Goal: Task Accomplishment & Management: Use online tool/utility

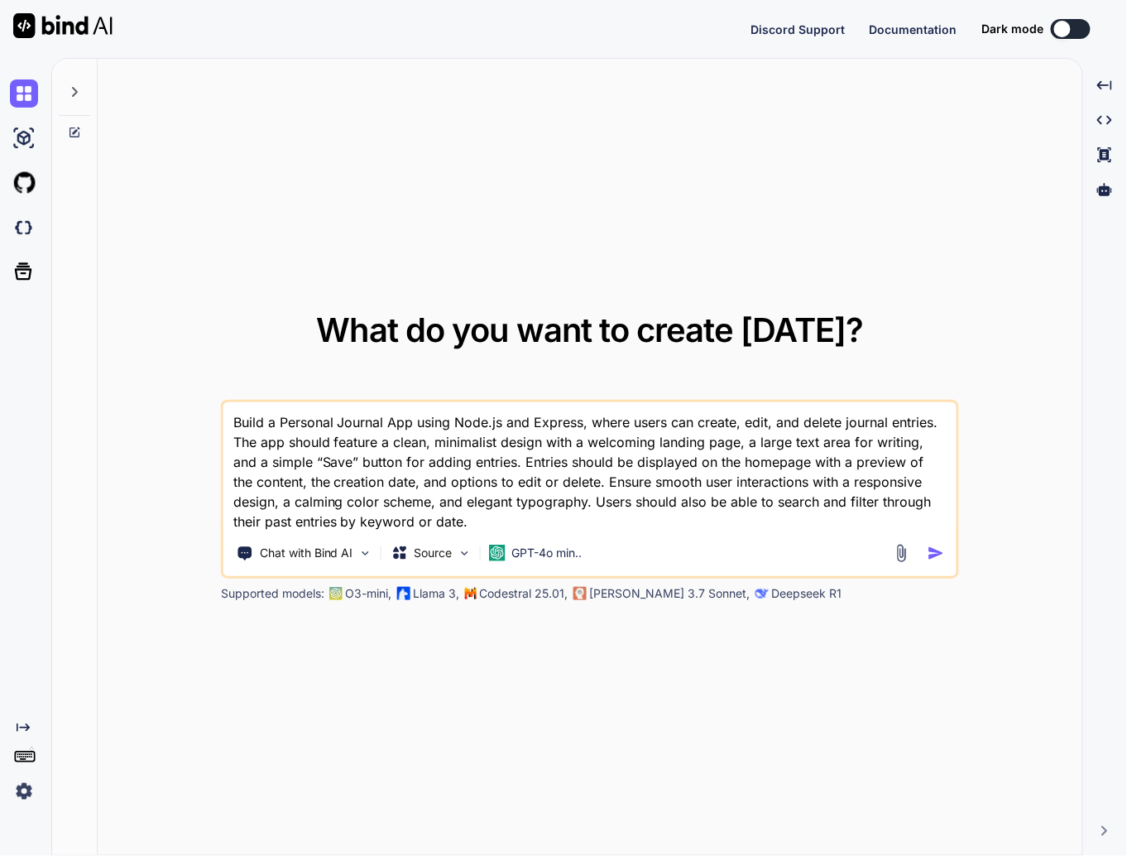
drag, startPoint x: 0, startPoint y: 0, endPoint x: 286, endPoint y: 418, distance: 506.5
click at [286, 418] on textarea "Build a Personal Journal App using Node.js and Express, where users can create,…" at bounding box center [589, 466] width 733 height 129
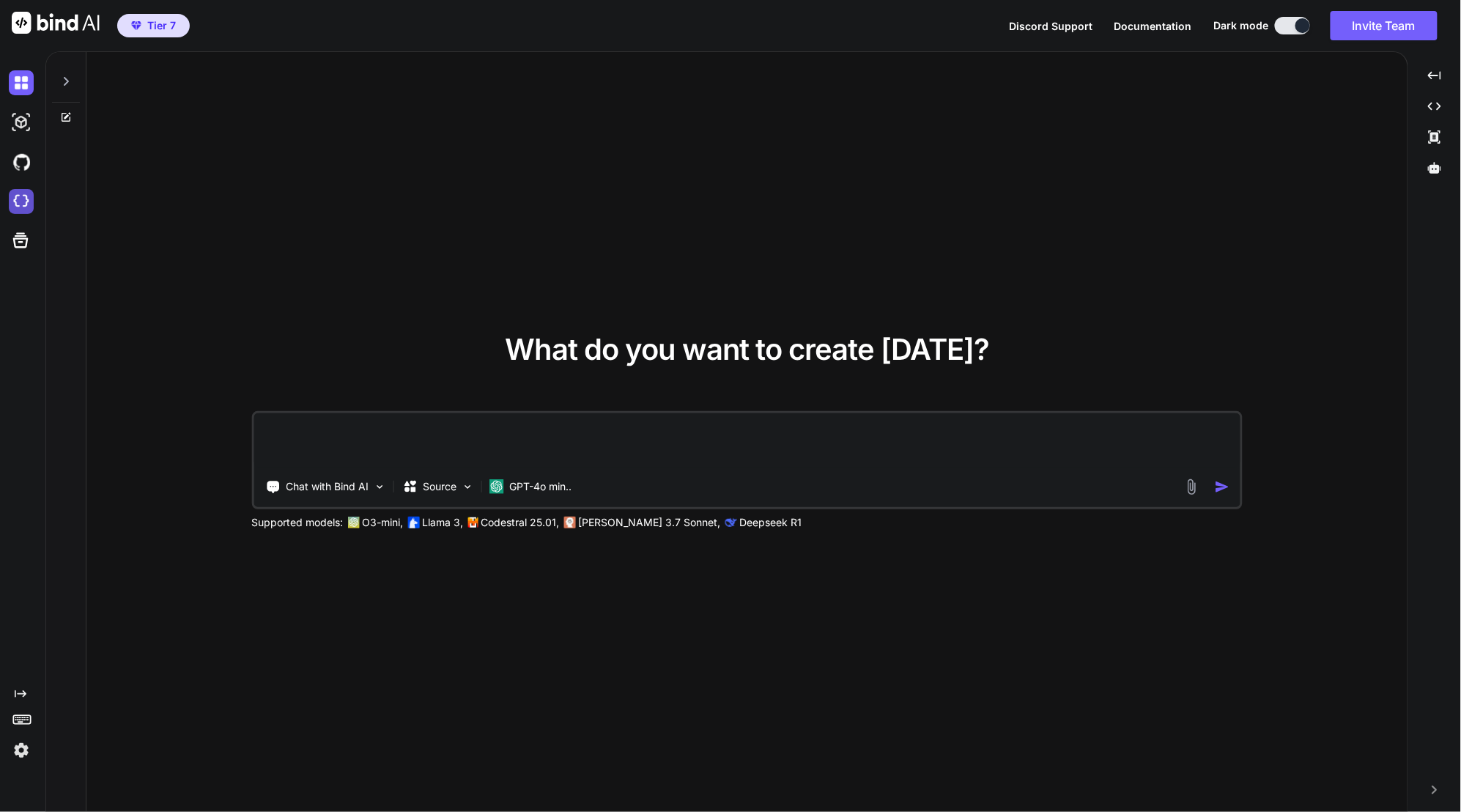
click at [16, 197] on img at bounding box center [21, 201] width 25 height 25
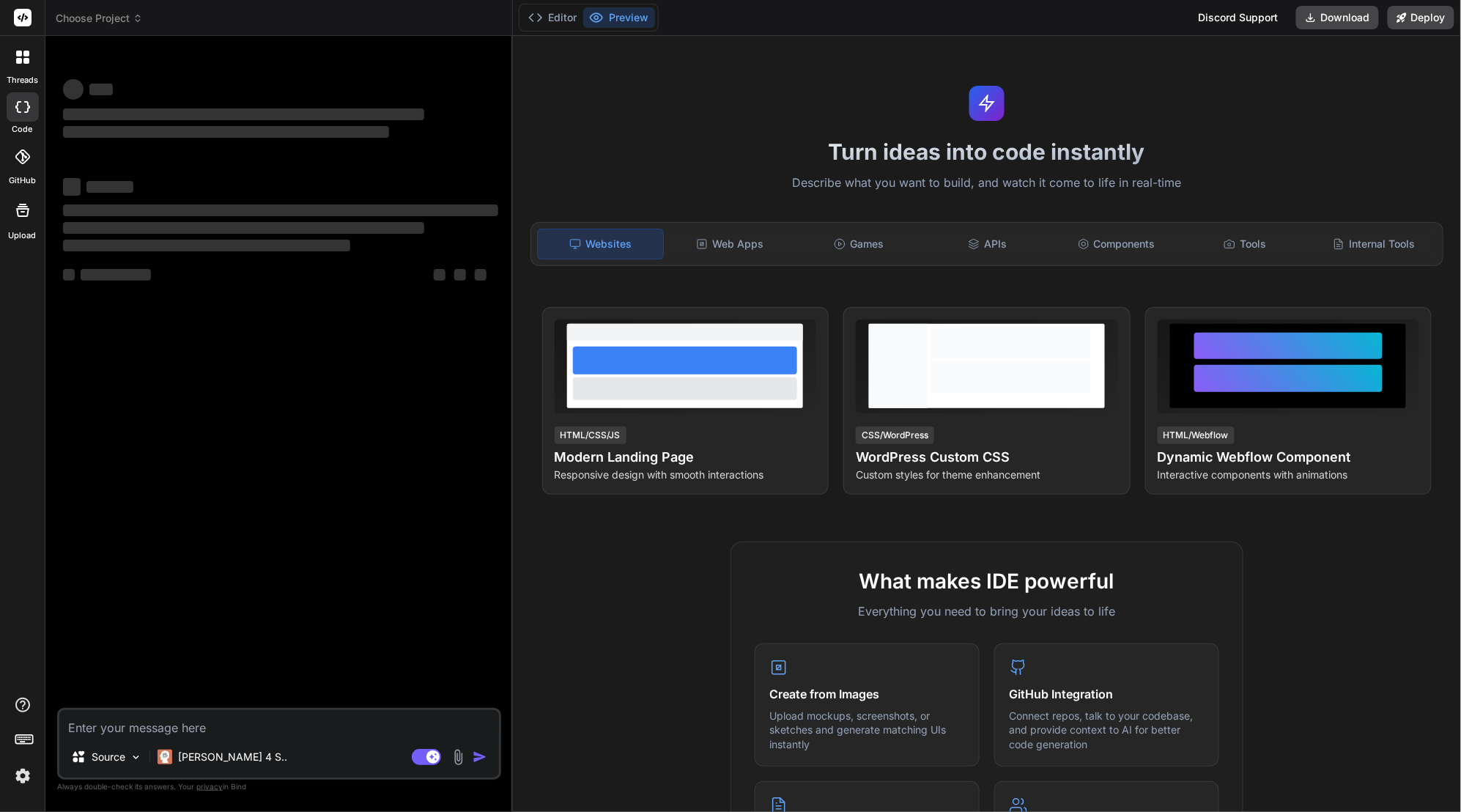
click at [139, 19] on icon at bounding box center [138, 19] width 11 height 11
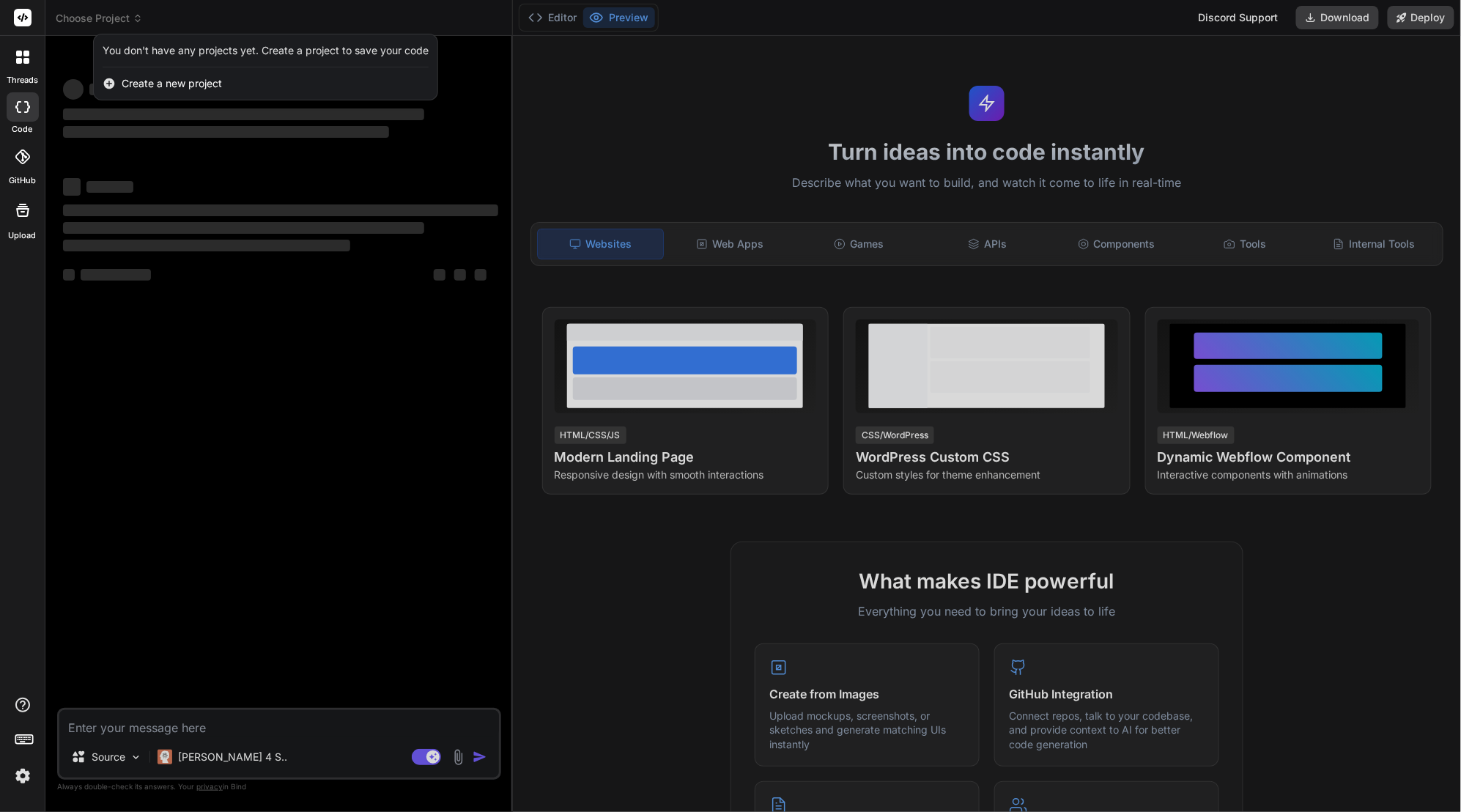
click at [172, 82] on span "Create a new project" at bounding box center [171, 83] width 100 height 15
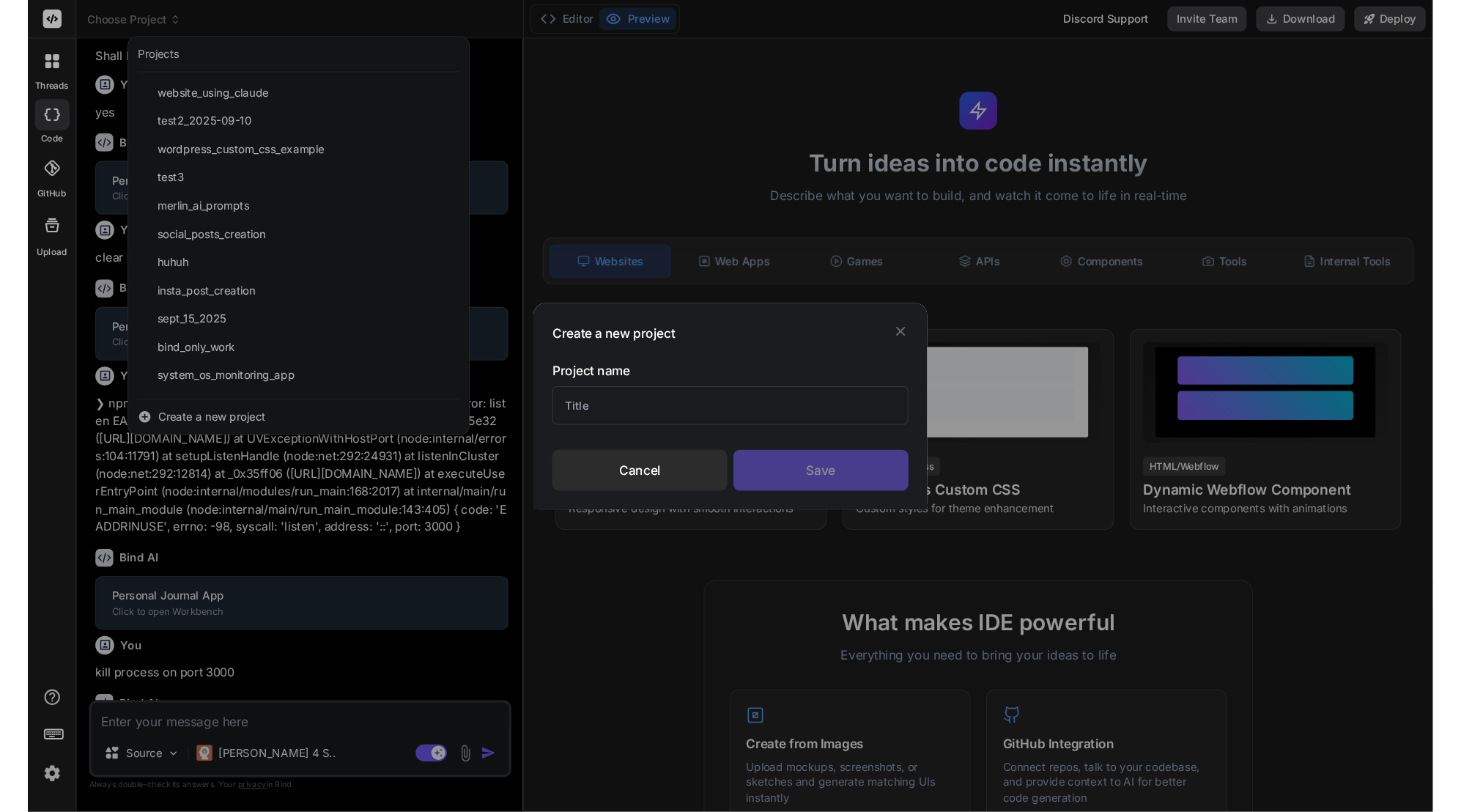
scroll to position [535, 0]
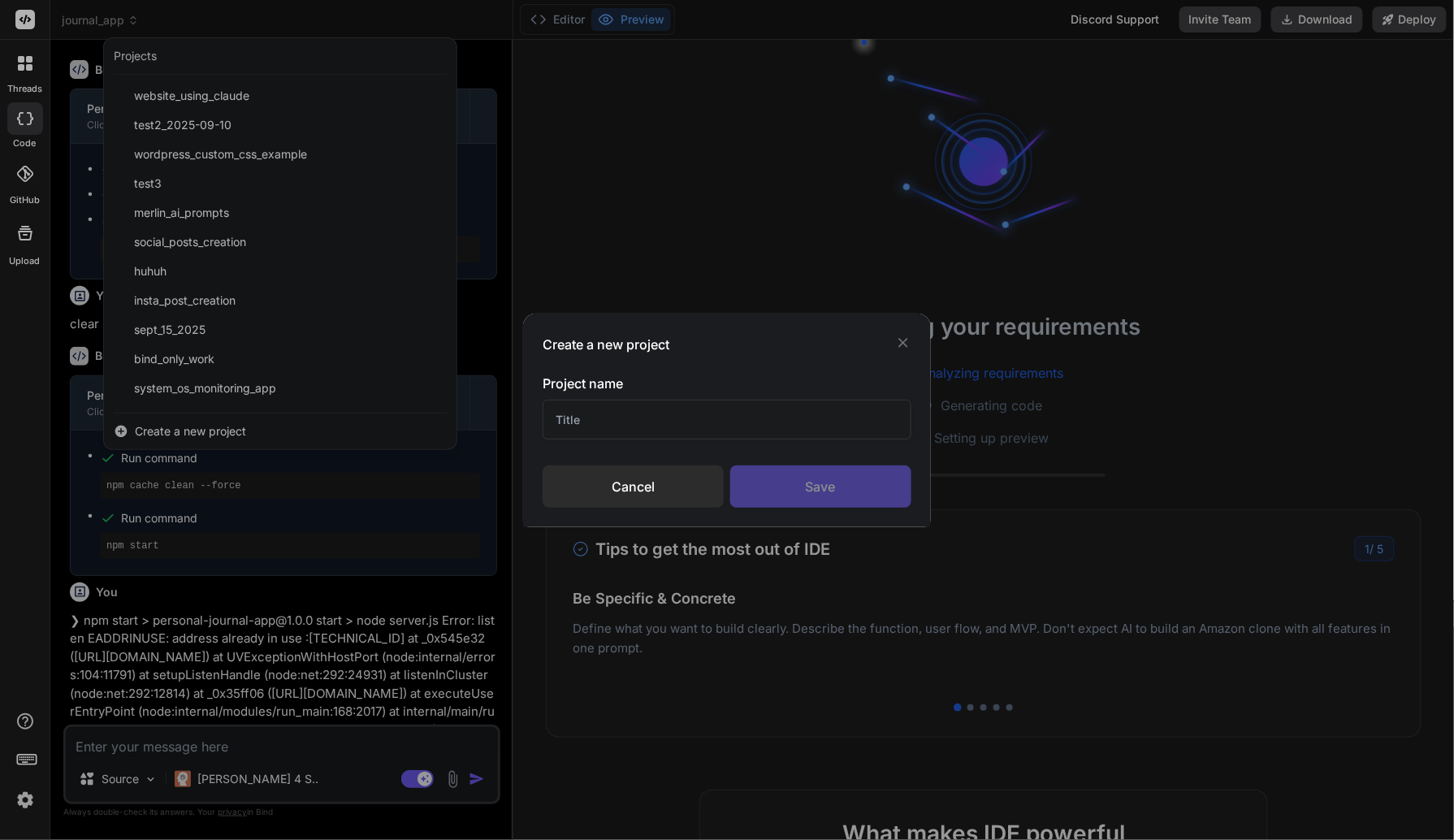
type textarea "x"
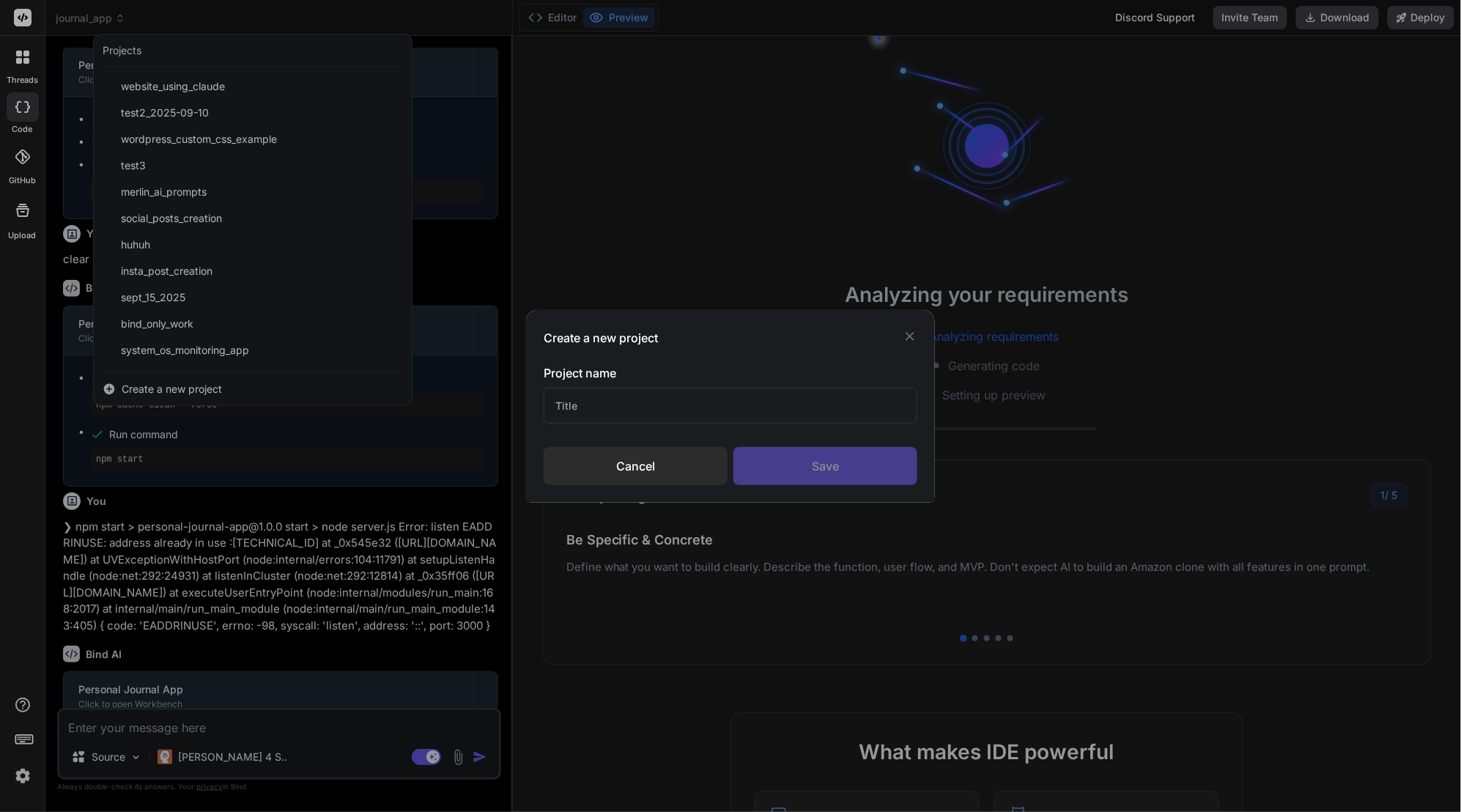
click at [643, 401] on input "text" at bounding box center [730, 406] width 374 height 36
type input "90 Day"
type textarea "x"
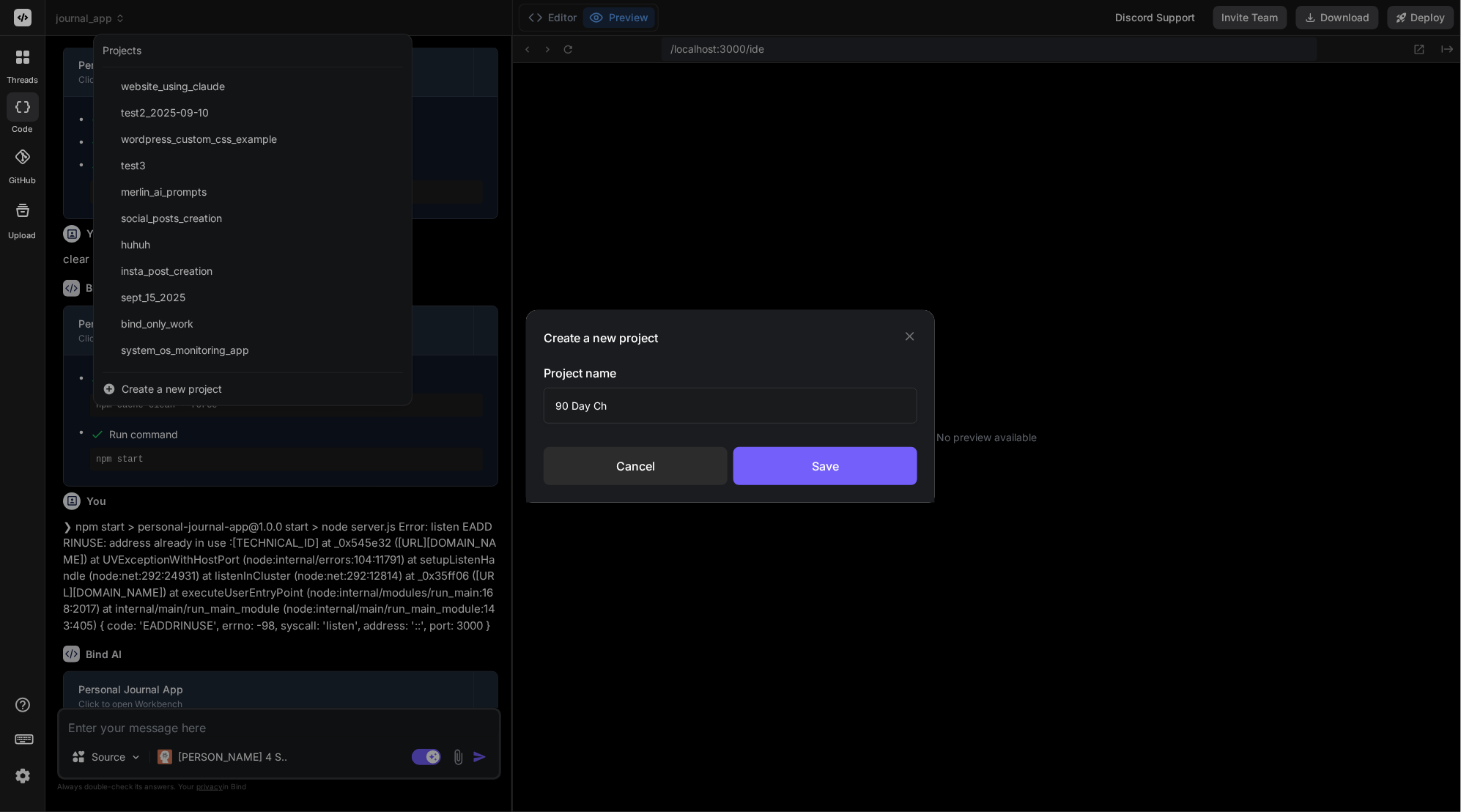
scroll to position [112, 0]
type input "90 Day Cha"
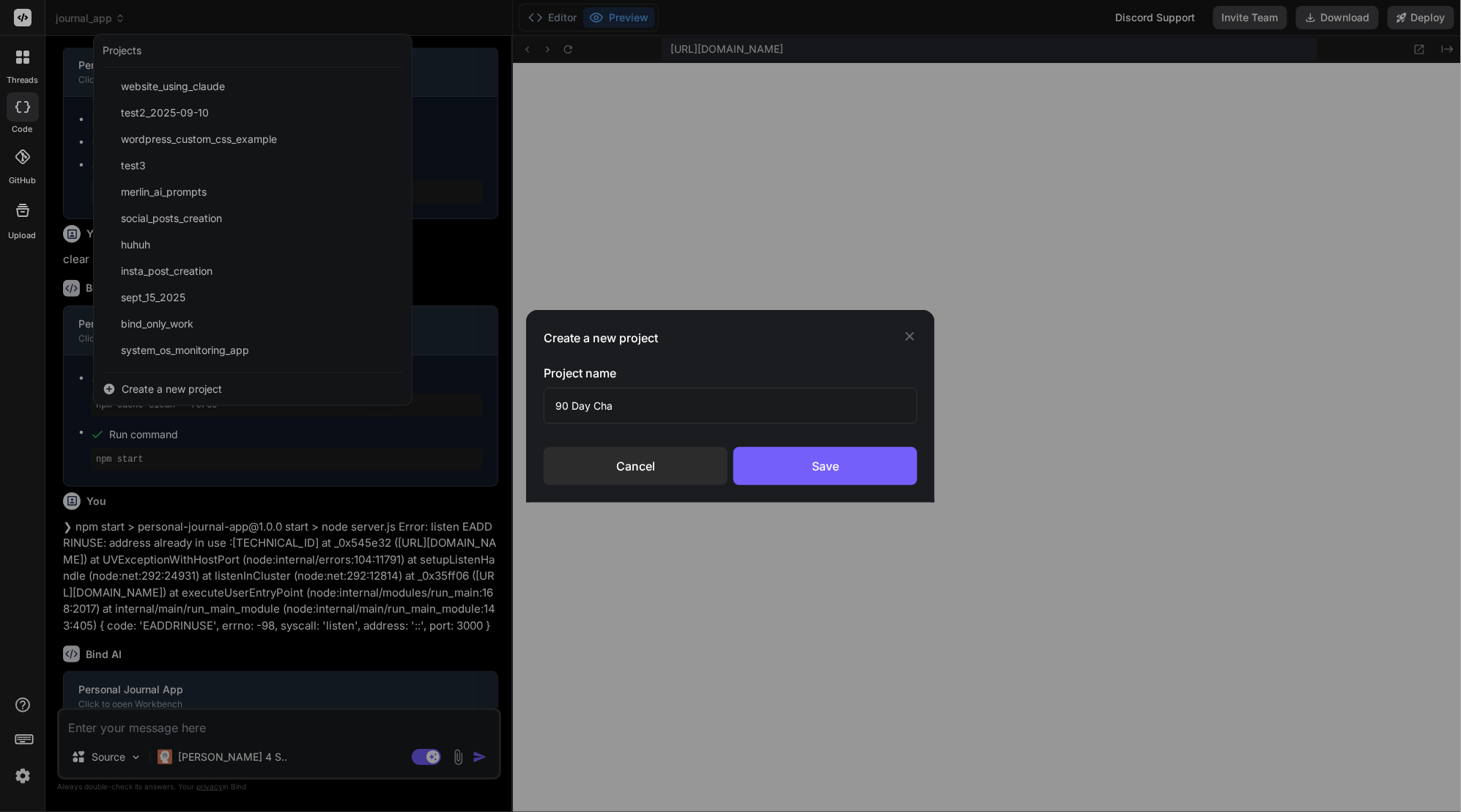
type textarea "x"
type input "90 Day [DEMOGRAPHIC_DATA] Challenge Checklist"
click at [869, 460] on div "Save" at bounding box center [825, 466] width 184 height 38
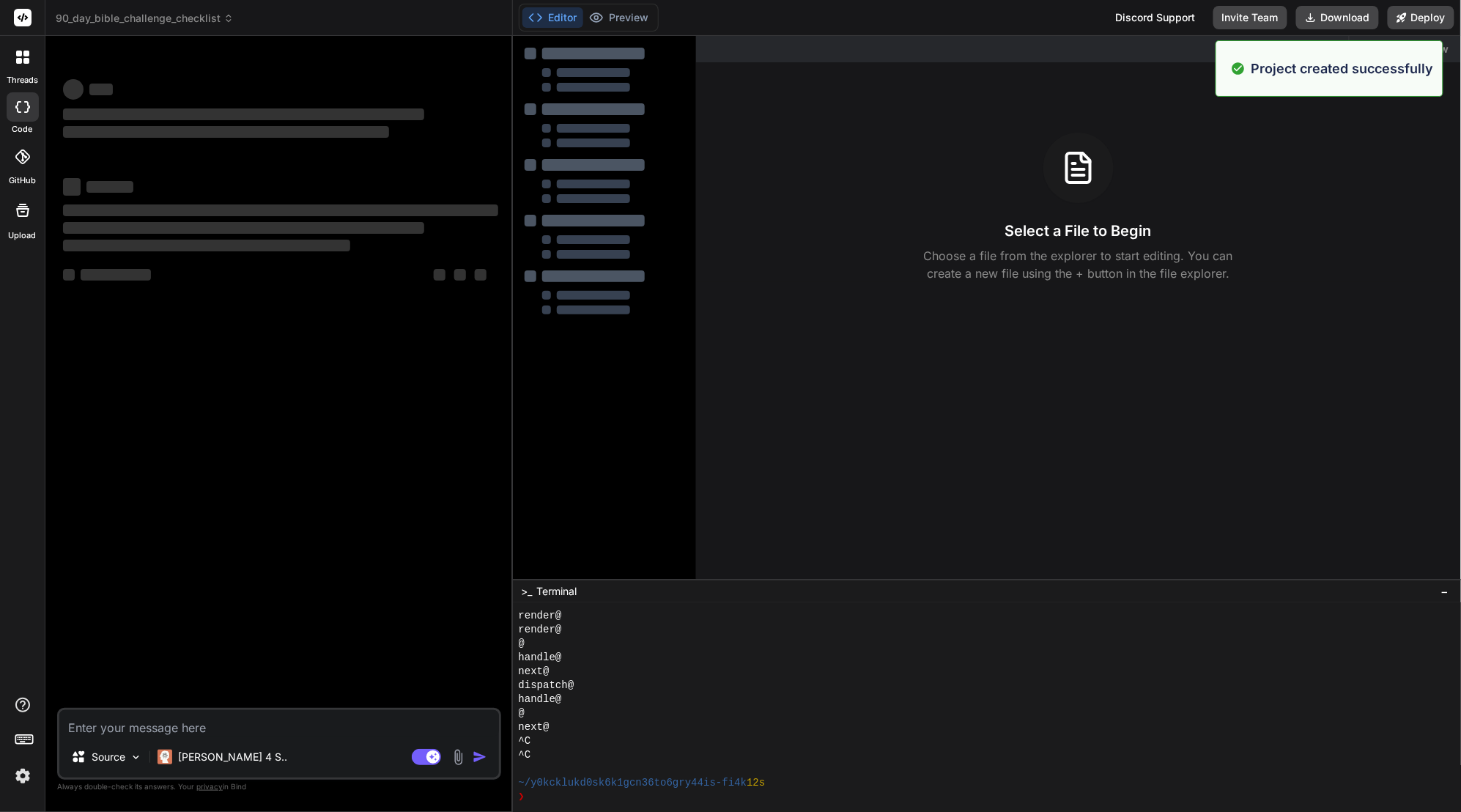
scroll to position [347, 0]
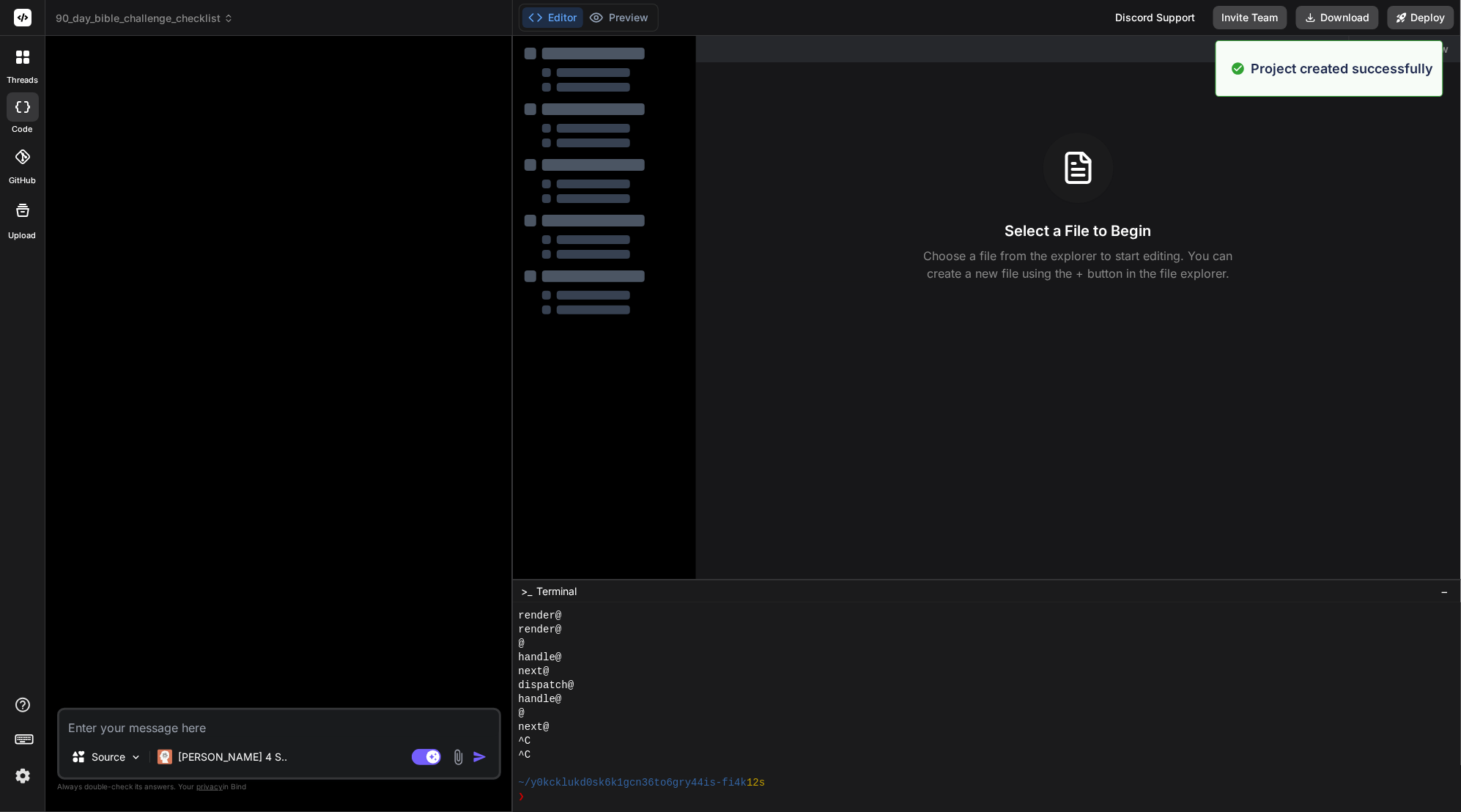
type textarea "x"
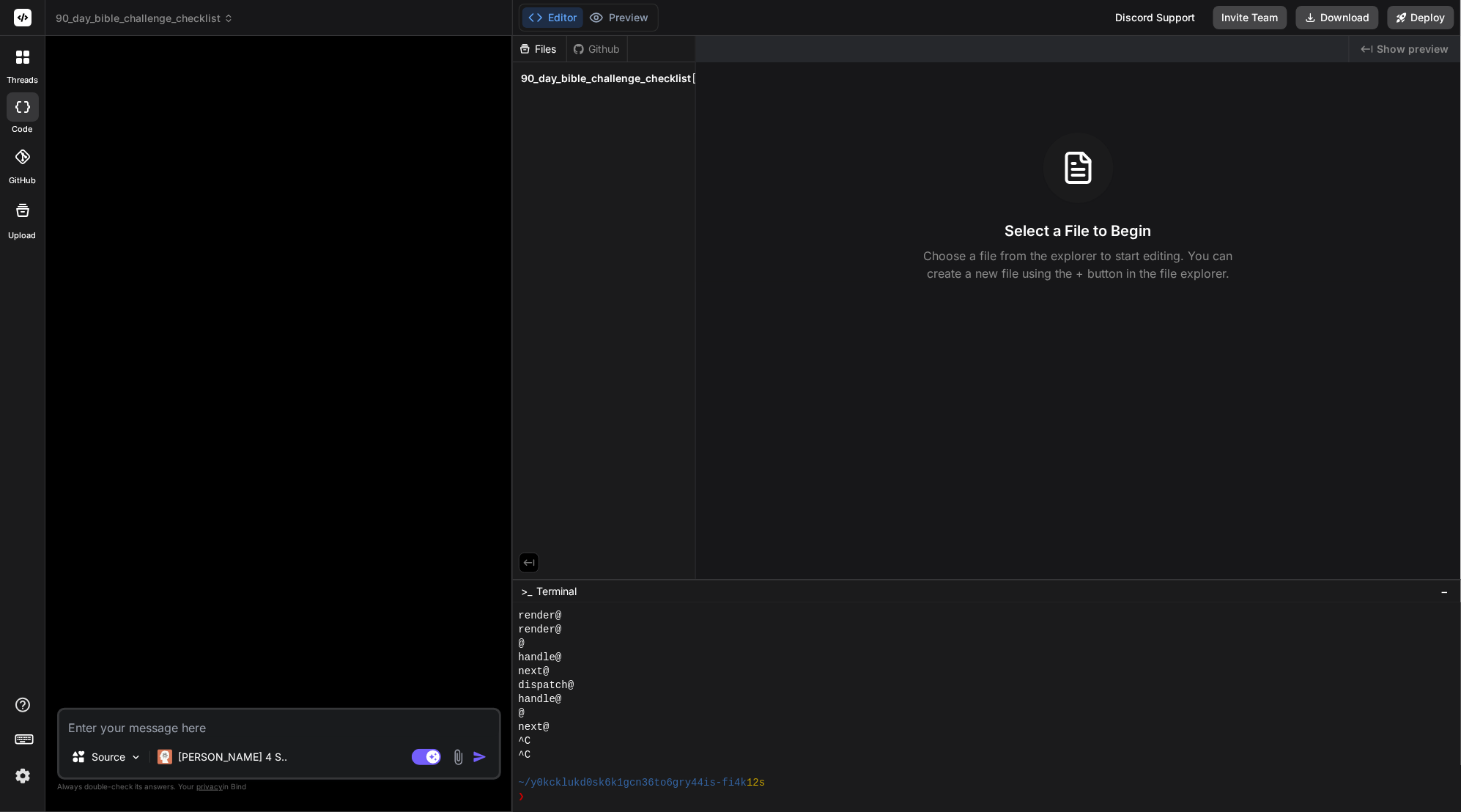
click at [194, 727] on textarea at bounding box center [279, 723] width 439 height 27
paste textarea "Create a comprehensive React-based web application for tracking progress throug…"
type textarea "Create a comprehensive React-based web application for tracking progress throug…"
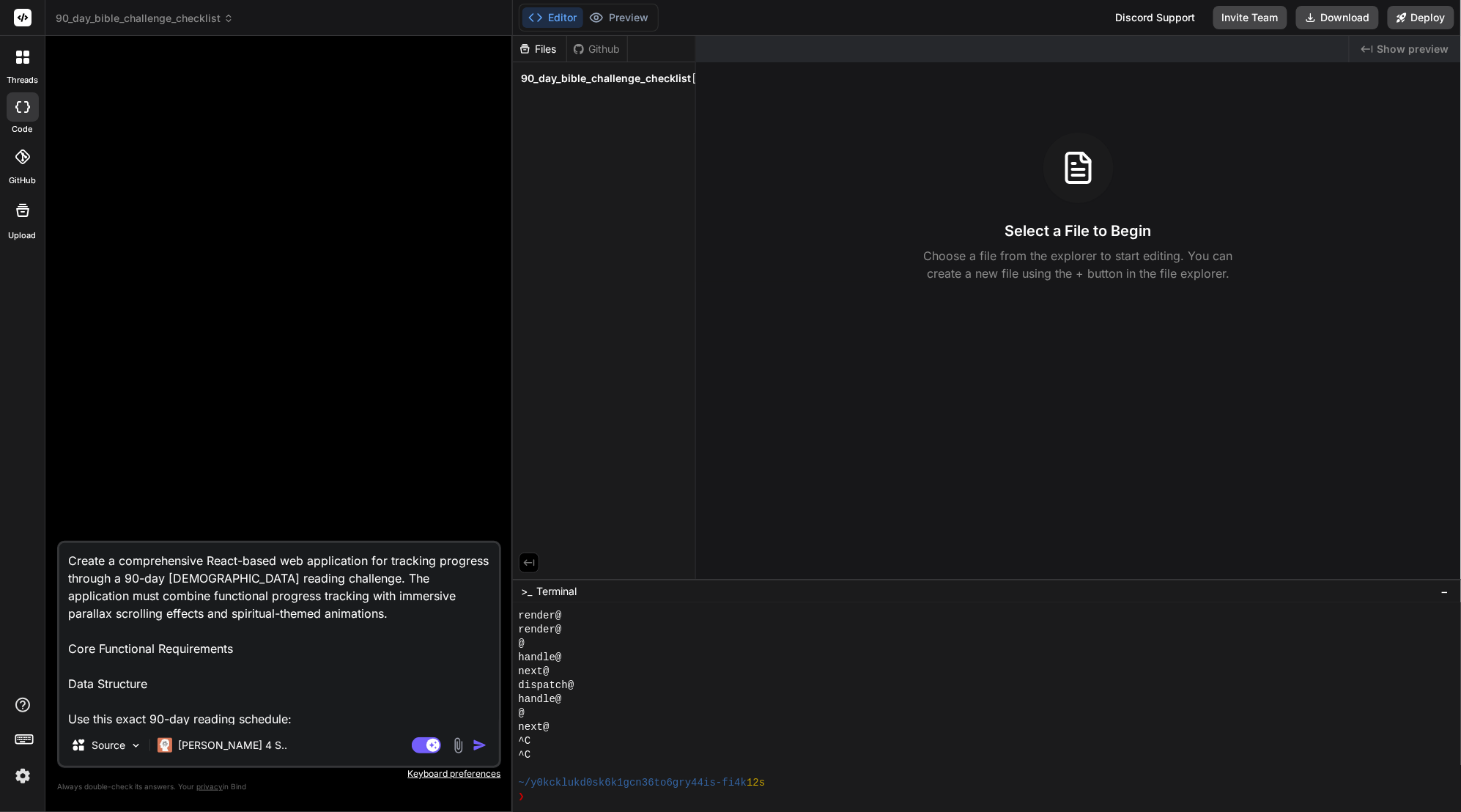
scroll to position [2, 0]
type textarea "x"
type textarea "Create a comprehensive React-based web application for tracking progress throug…"
type textarea "x"
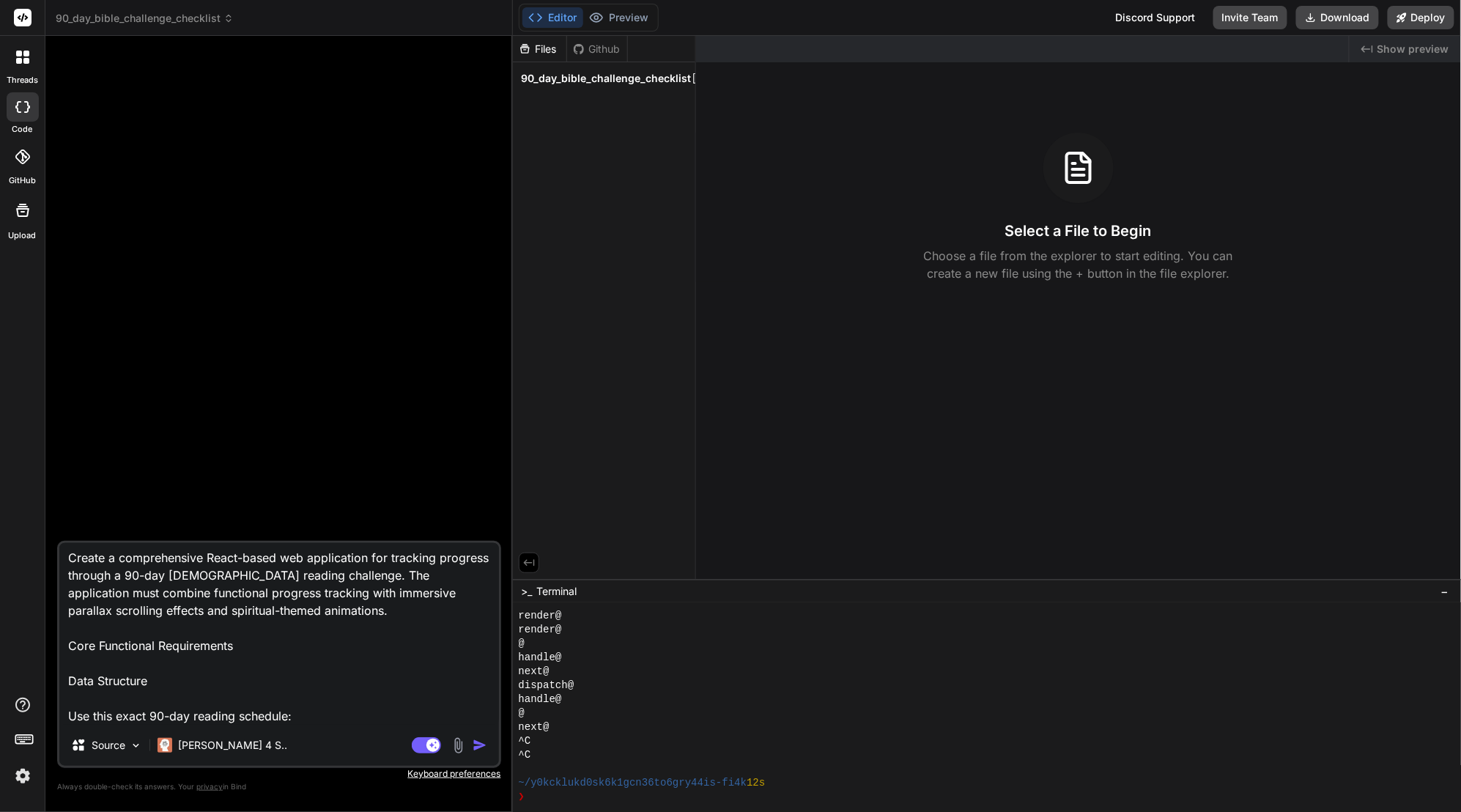
paste textarea "[ {"lor":7,"ipsum":"Dolorsi 8–14"},{"ame":6,"conse":"Adipisc 47–93"},{"eli":6,"…"
type textarea "Loremi d sitametconsec Adipi-elits doe temporincid utl etdolore magnaali enimad…"
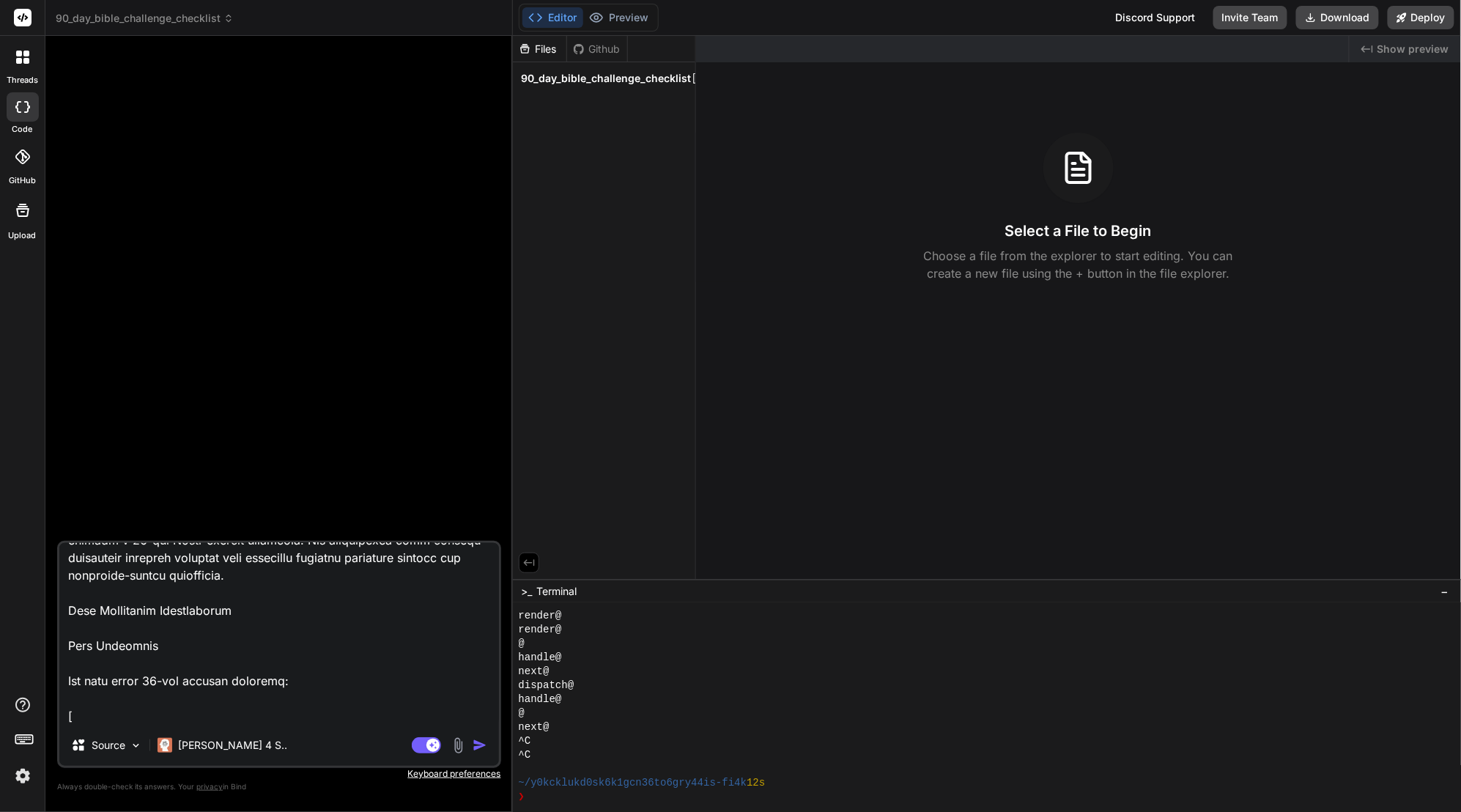
scroll to position [970, 0]
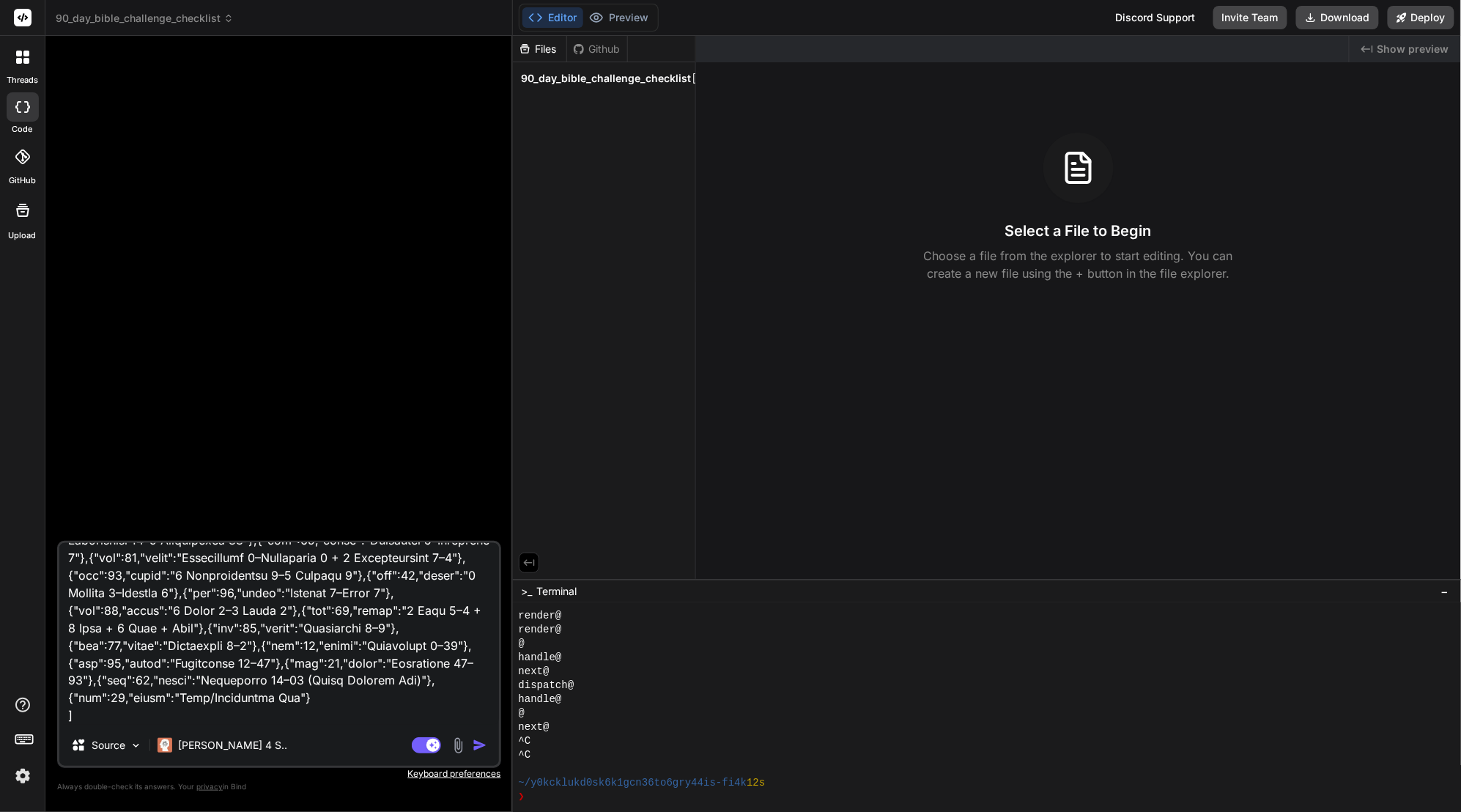
type textarea "x"
type textarea "Loremi d sitametconsec Adipi-elits doe temporincid utl etdolore magnaali enimad…"
type textarea "x"
paste textarea "Essential Features Progress Tracking: Each day must have a checkbox on the left…"
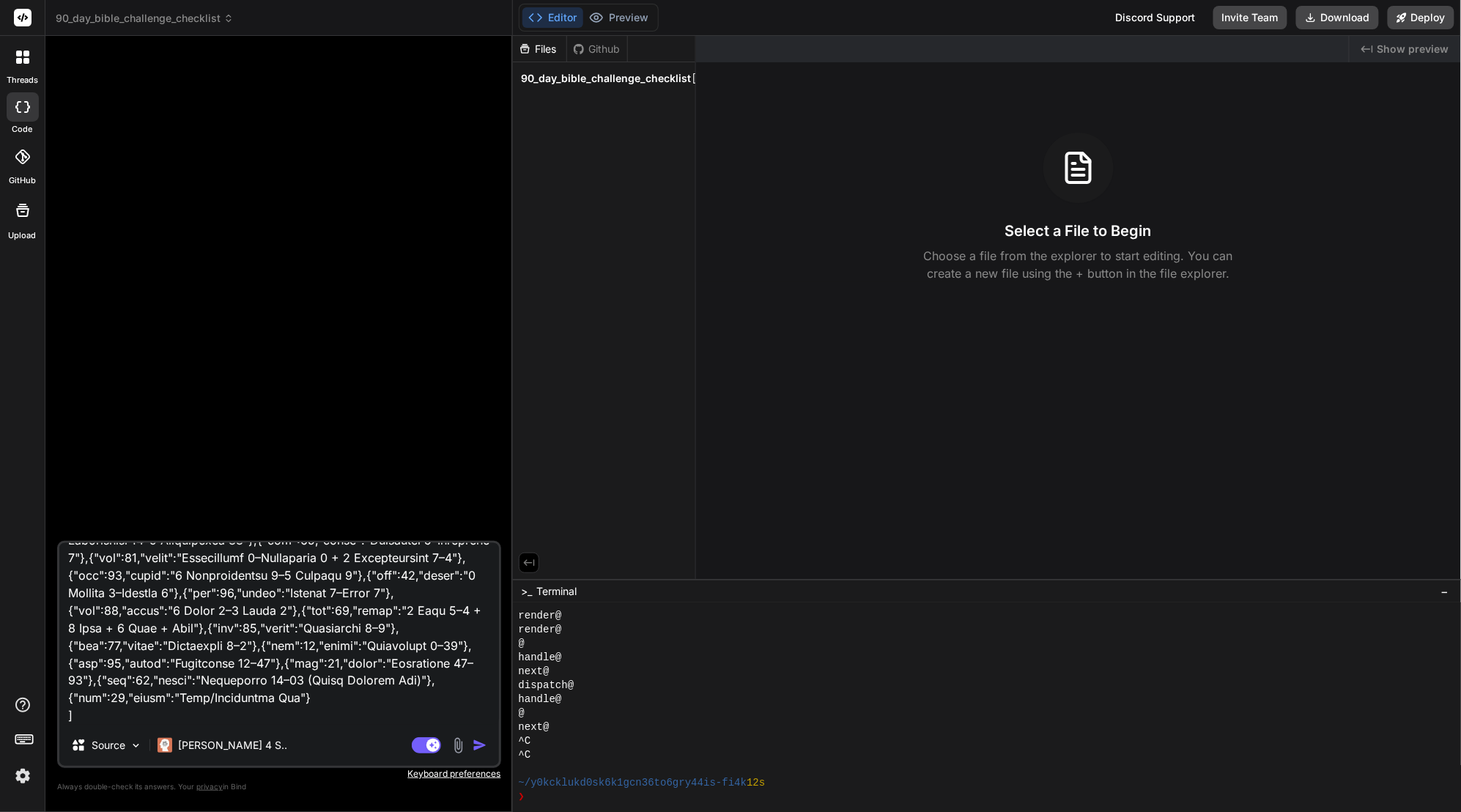
type textarea "Loremi d sitametconsec Adipi-elits doe temporincid utl etdolore magnaali enimad…"
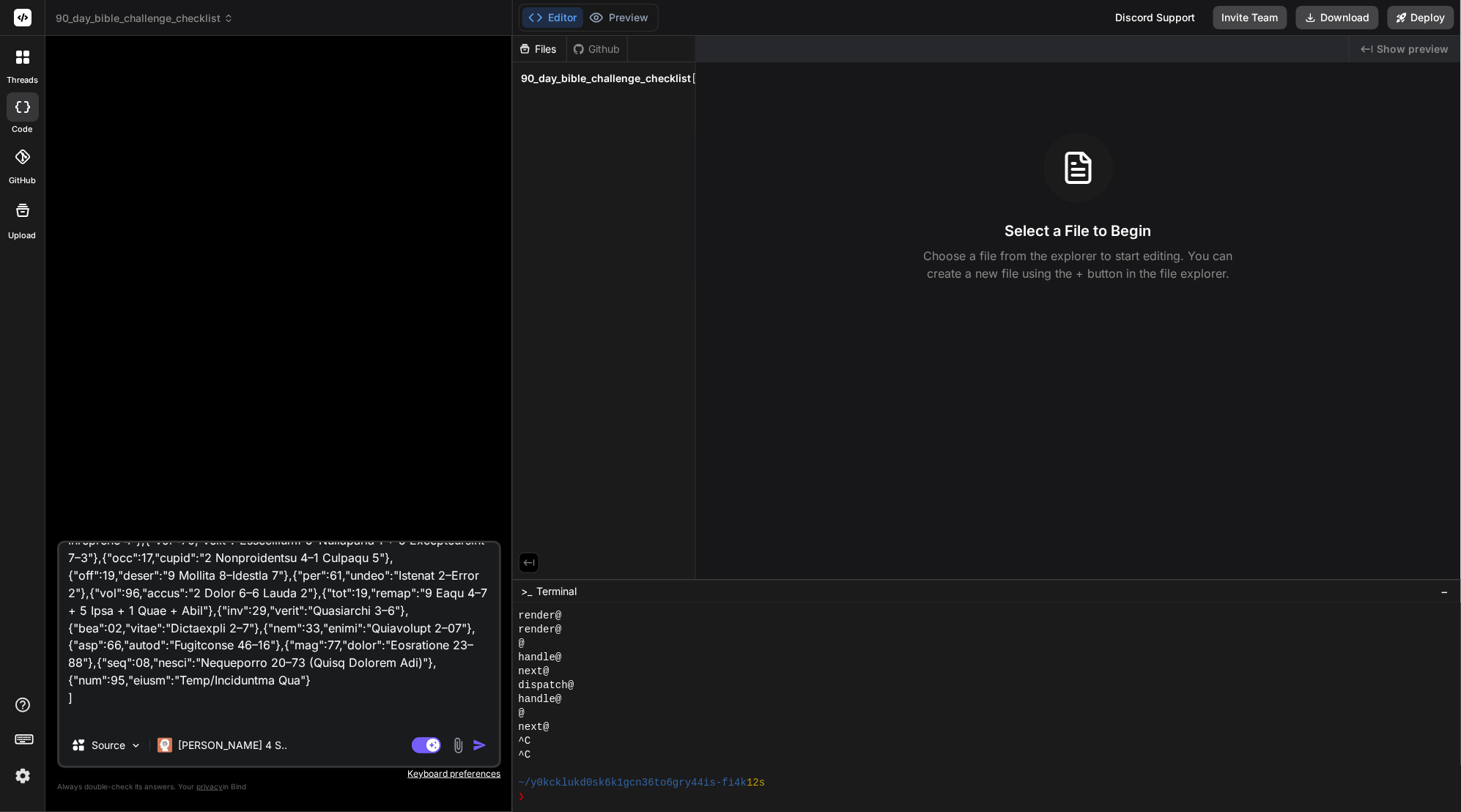
scroll to position [1199, 0]
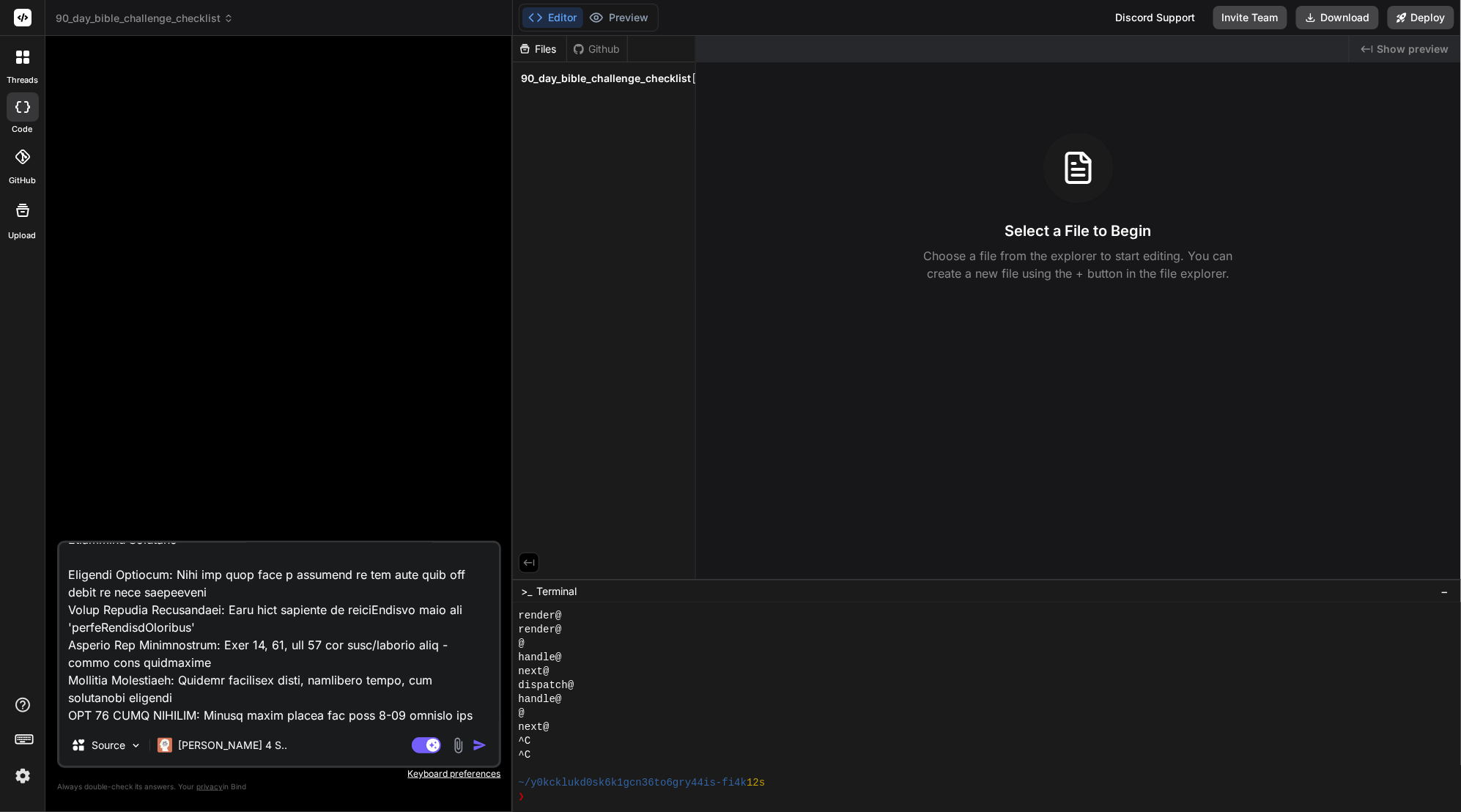
type textarea "x"
type textarea "Loremi d sitametconsec Adipi-elits doe temporincid utl etdolore magnaali enimad…"
type textarea "x"
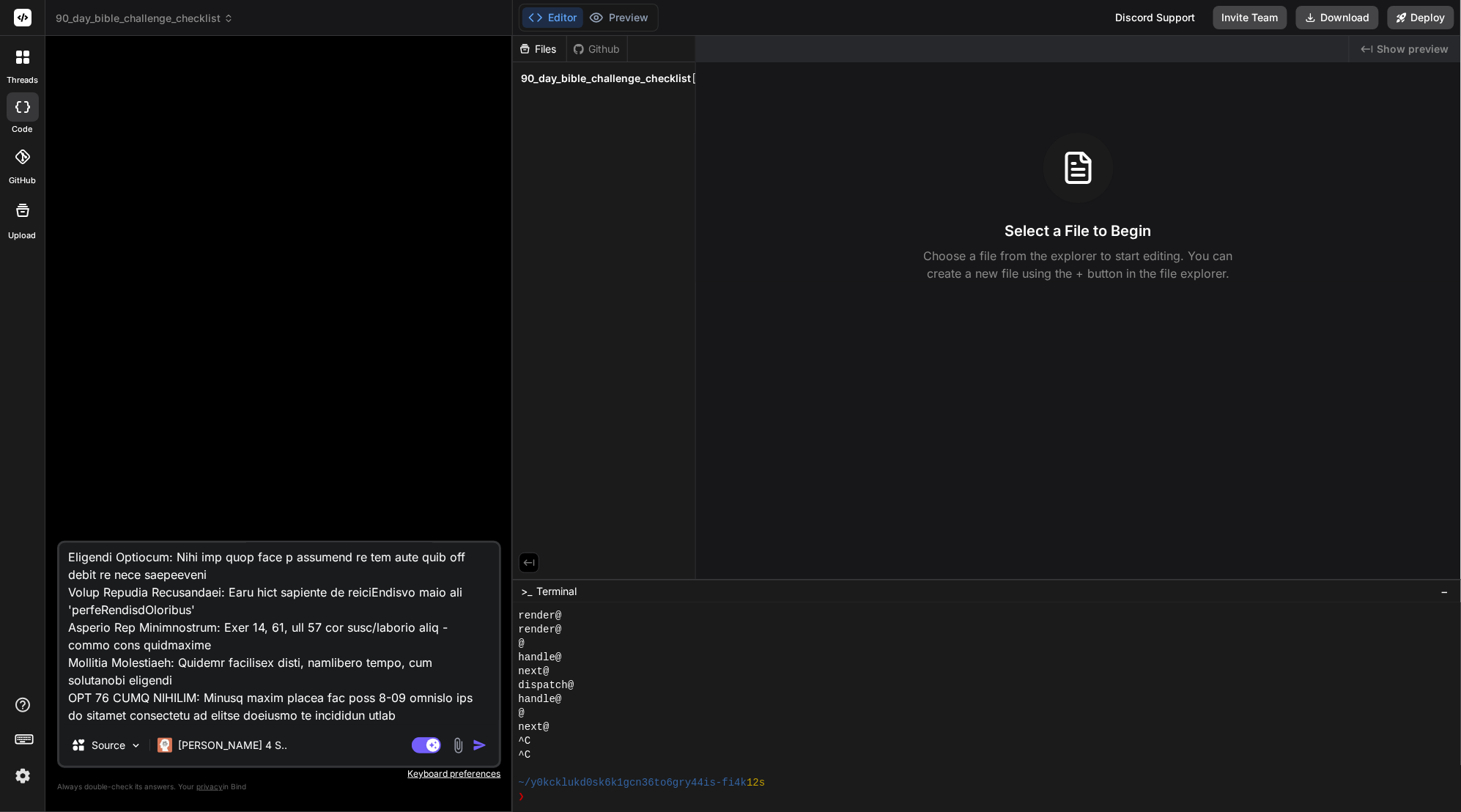
scroll to position [1233, 0]
type textarea "Loremi d sitametconsec Adipi-elits doe temporincid utl etdolore magnaali enimad…"
type textarea "x"
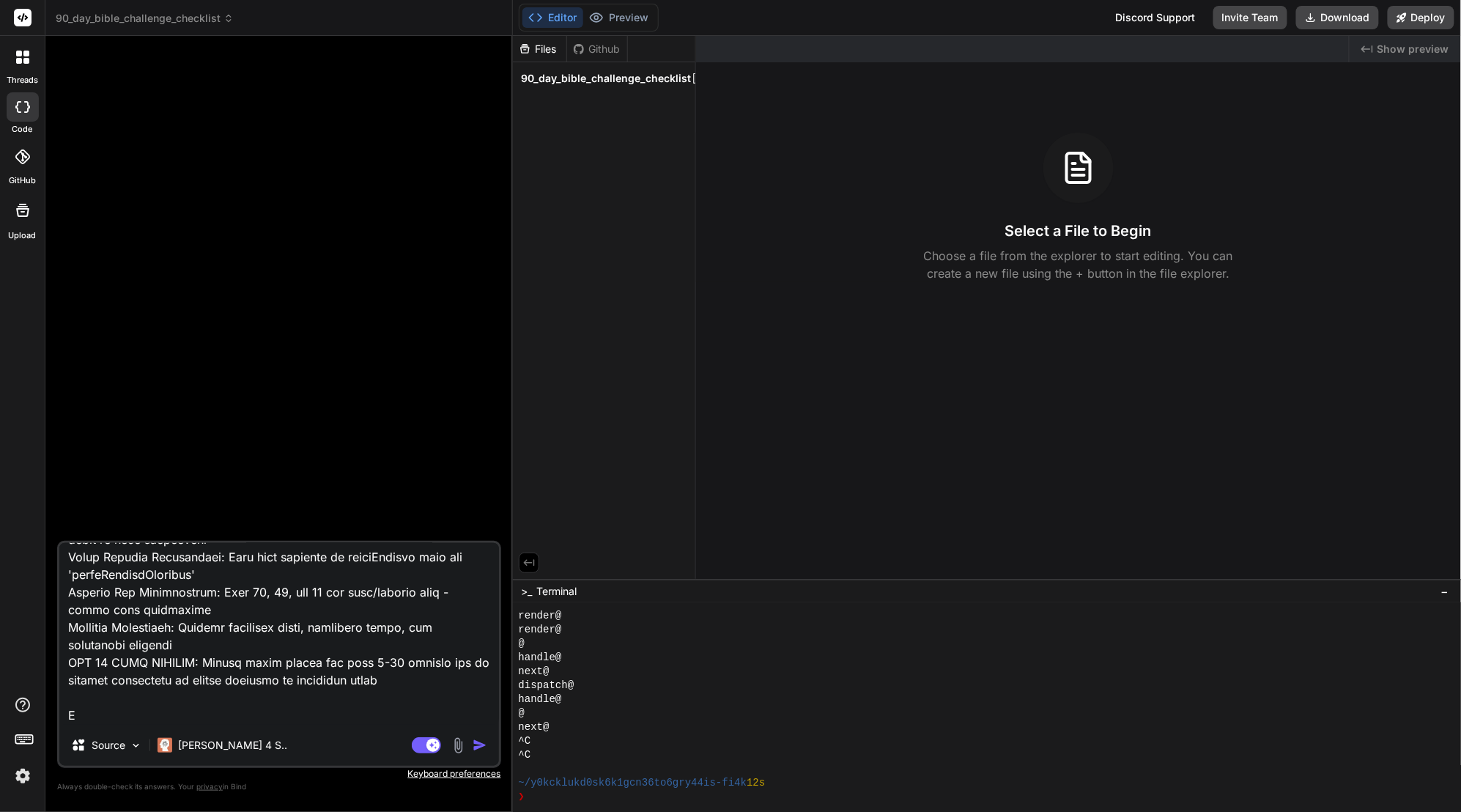
type textarea "Loremi d sitametconsec Adipi-elits doe temporincid utl etdolore magnaali enimad…"
type textarea "x"
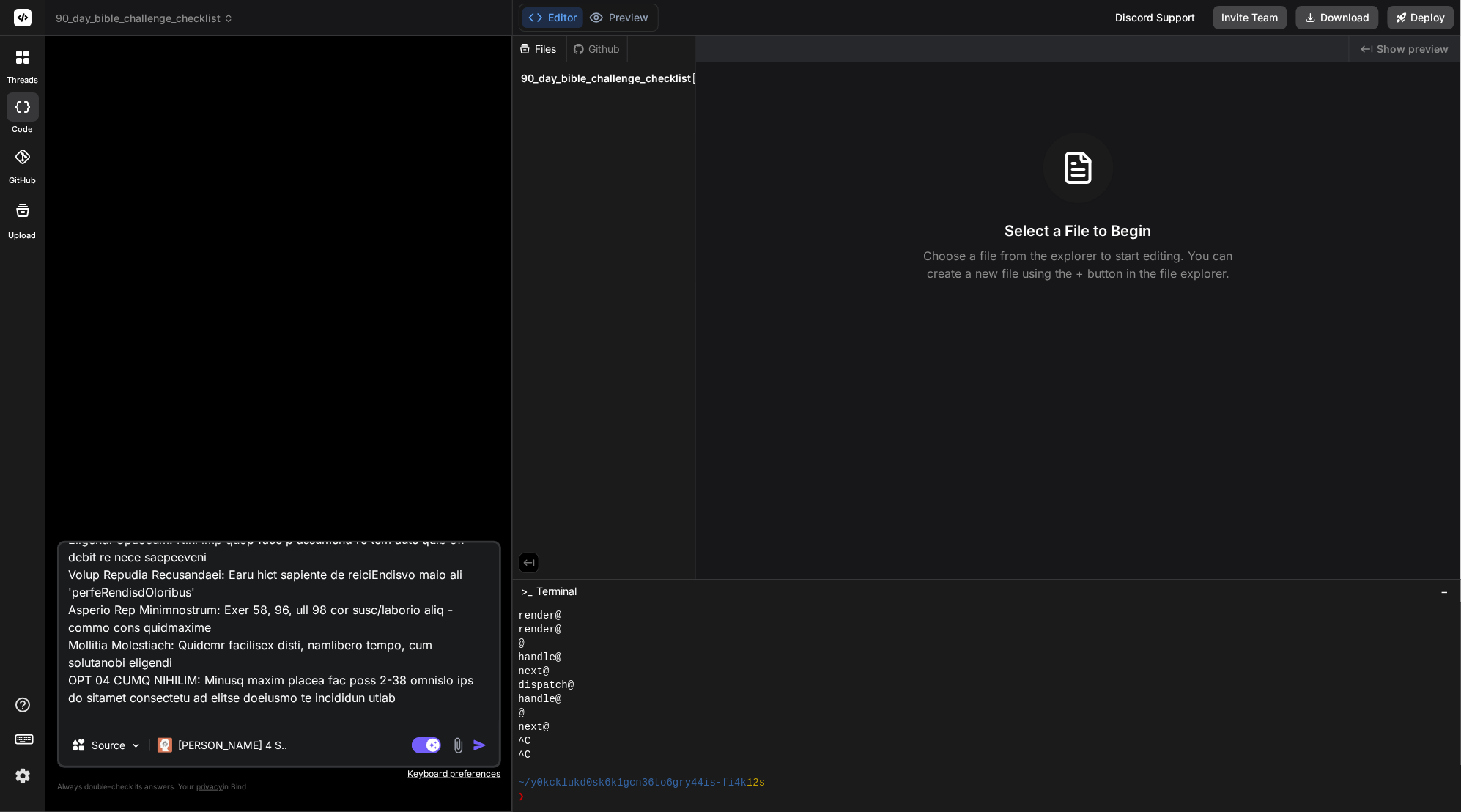
type textarea "Loremi d sitametconsec Adipi-elits doe temporincid utl etdolore magnaali enimad…"
type textarea "x"
type textarea "Loremi d sitametconsec Adipi-elits doe temporincid utl etdolore magnaali enimad…"
type textarea "x"
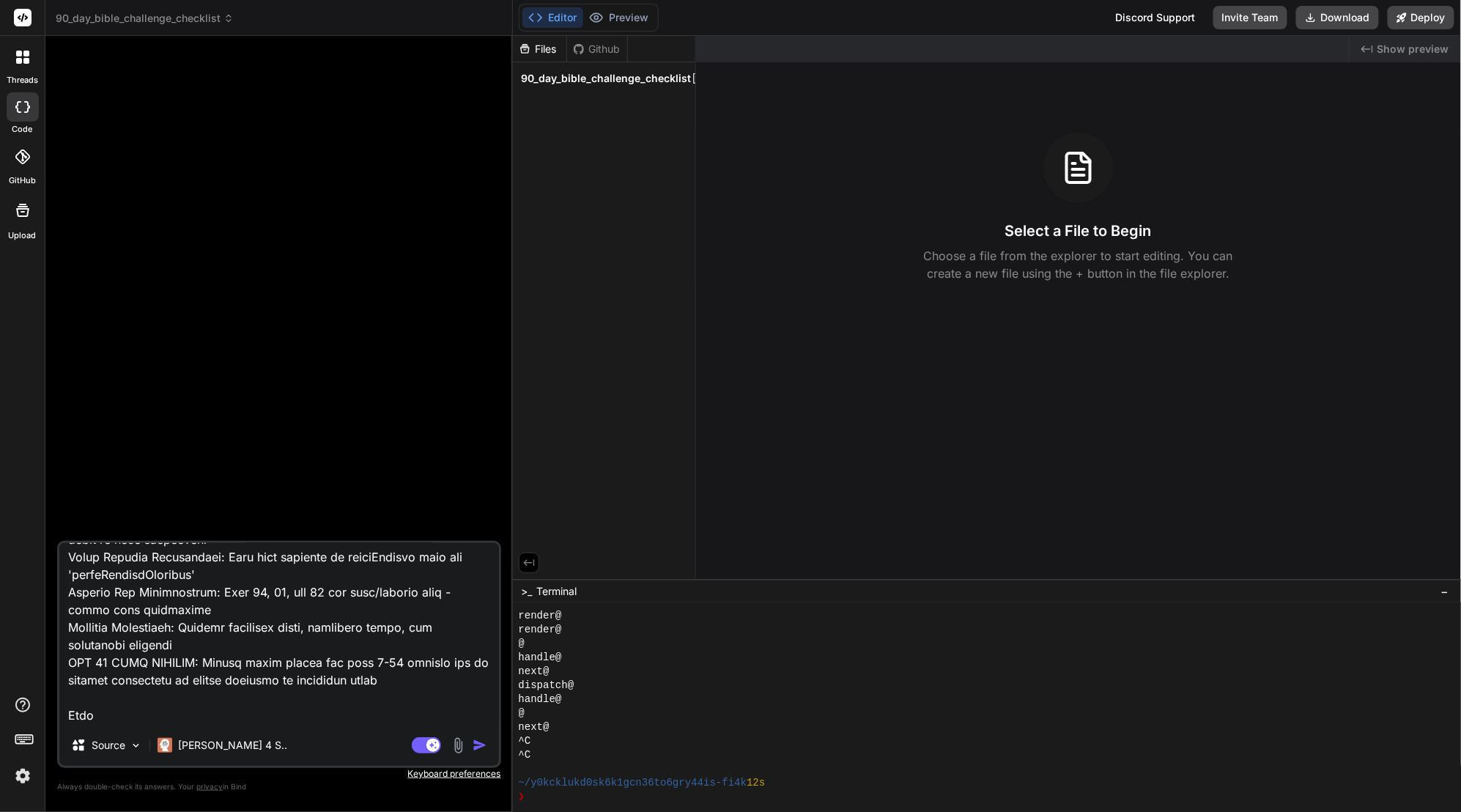
type textarea "Loremi d sitametconsec Adipi-elits doe temporincid utl etdolore magnaali enimad…"
type textarea "x"
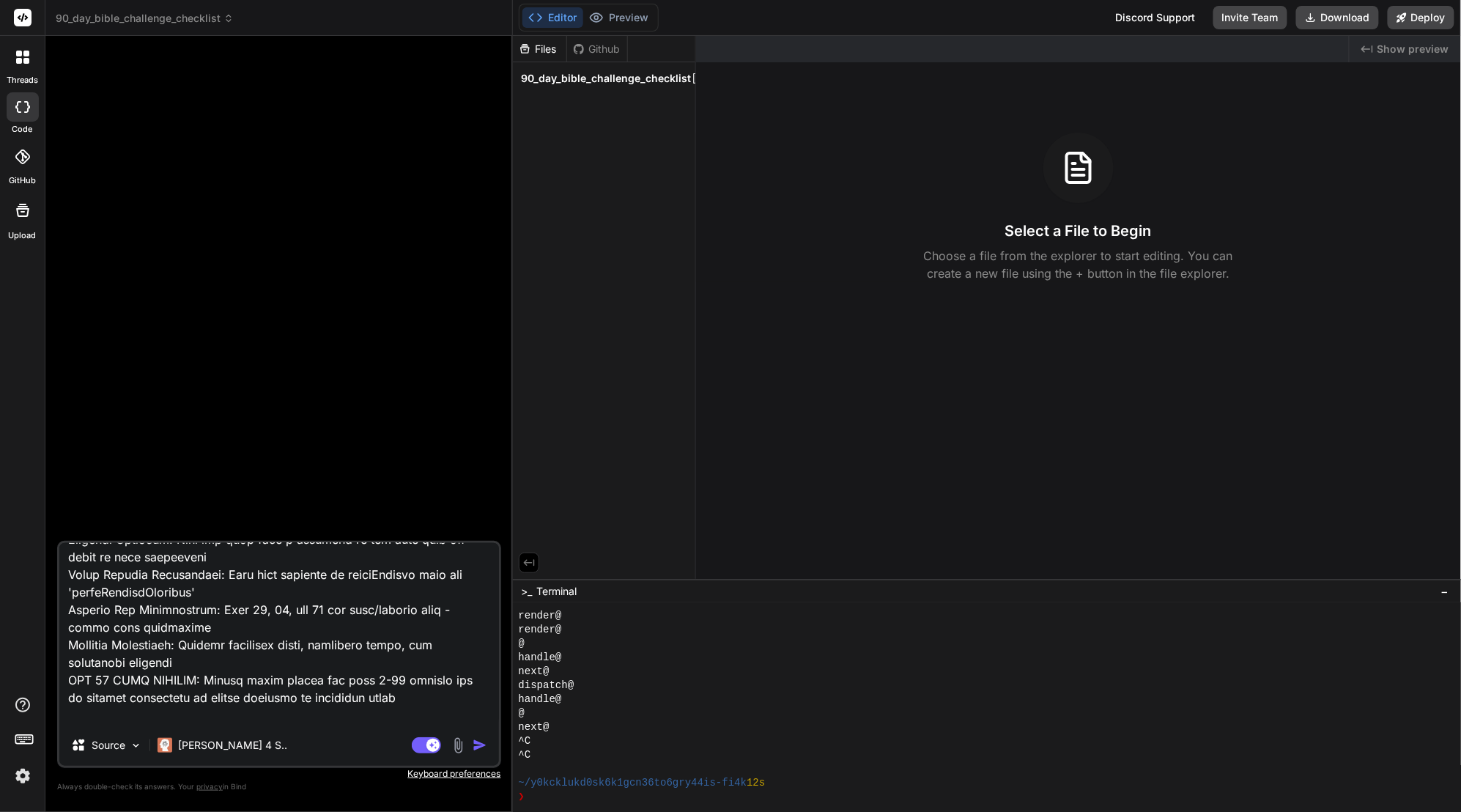
type textarea "Loremi d sitametconsec Adipi-elits doe temporincid utl etdolore magnaali enimad…"
type textarea "x"
type textarea "Loremi d sitametconsec Adipi-elits doe temporincid utl etdolore magnaali enimad…"
type textarea "x"
type textarea "Loremi d sitametconsec Adipi-elits doe temporincid utl etdolore magnaali enimad…"
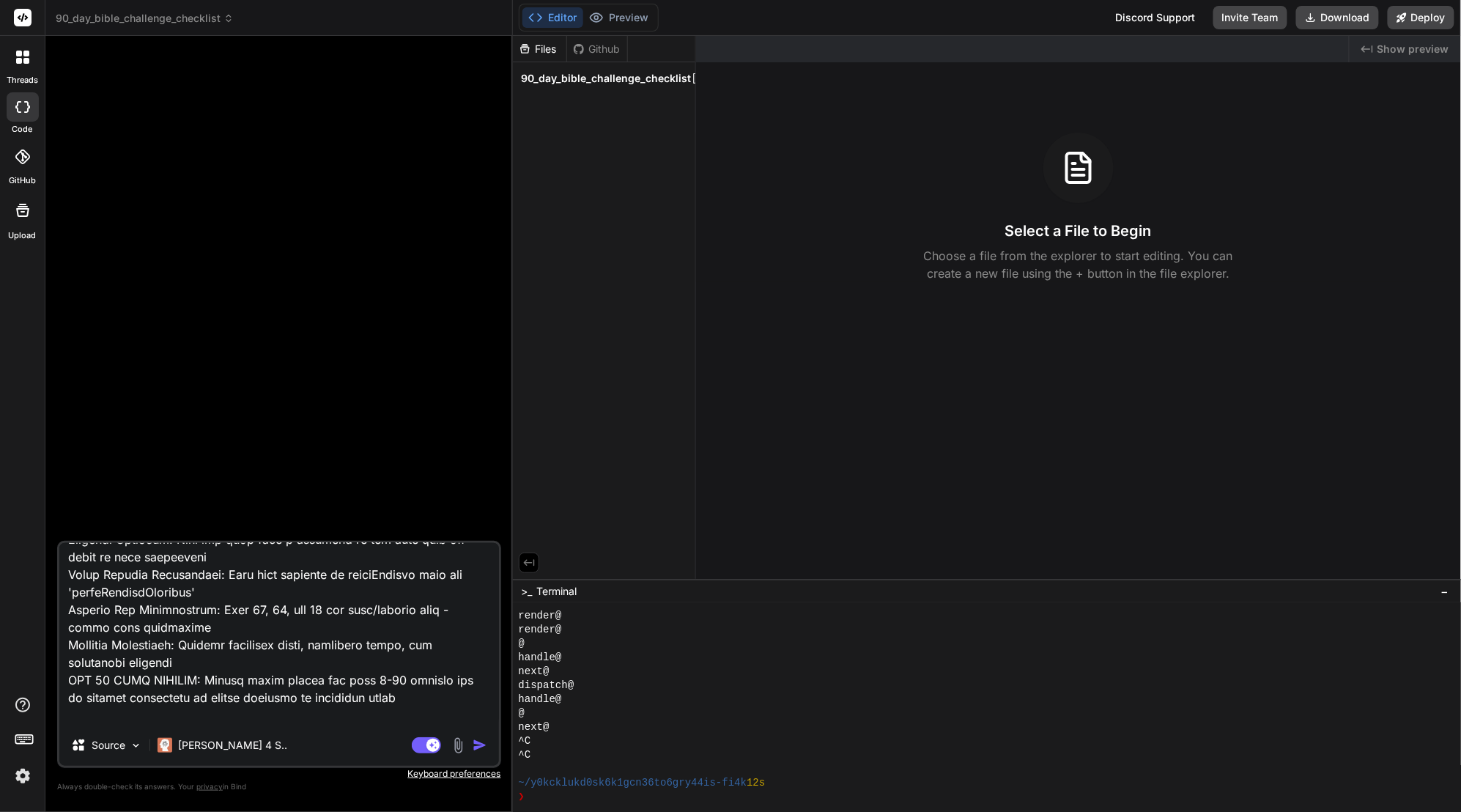
type textarea "x"
type textarea "Loremi d sitametconsec Adipi-elits doe temporincid utl etdolore magnaali enimad…"
type textarea "x"
type textarea "Loremi d sitametconsec Adipi-elits doe temporincid utl etdolore magnaali enimad…"
type textarea "x"
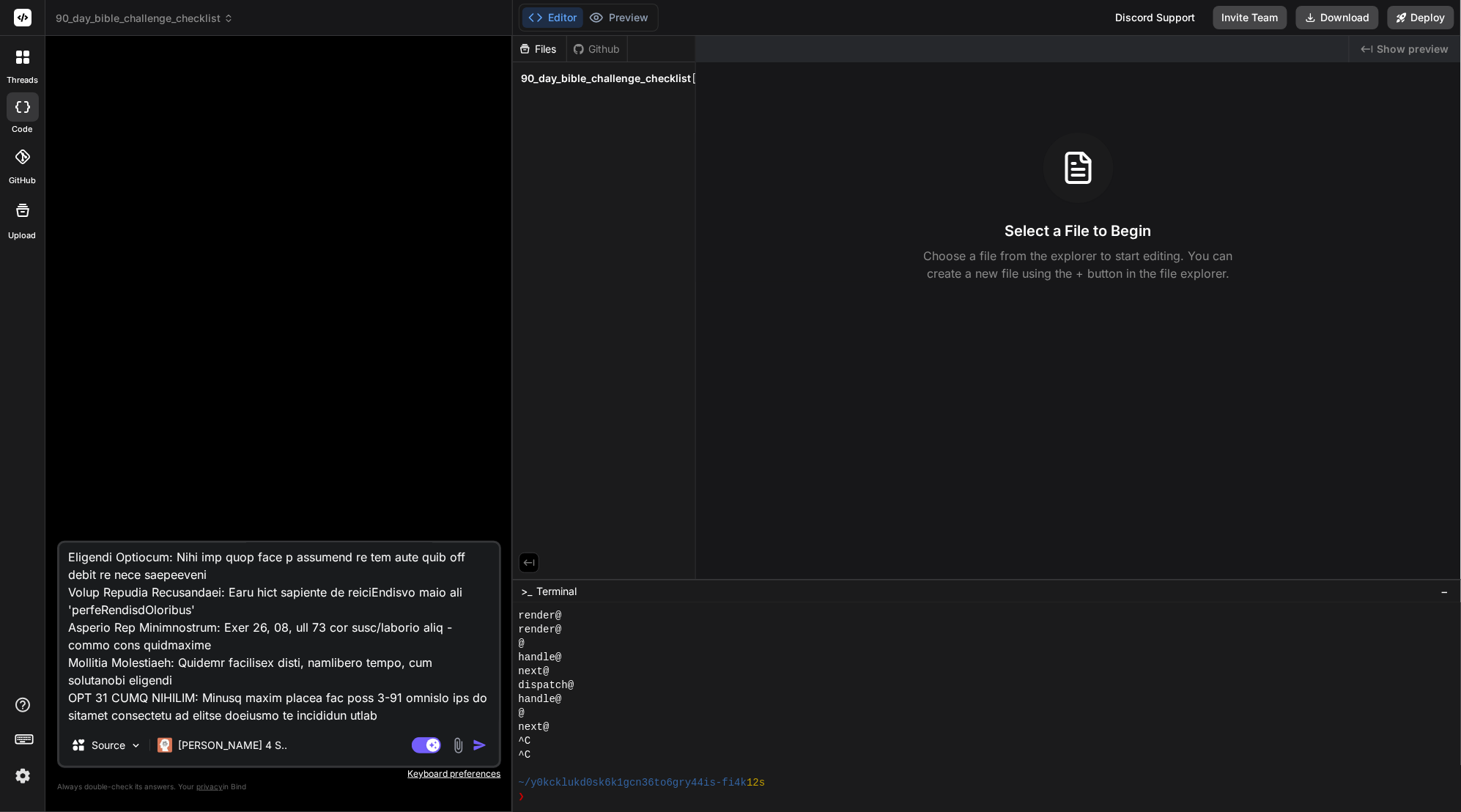
type textarea "Loremi d sitametconsec Adipi-elits doe temporincid utl etdolore magnaali enimad…"
type textarea "x"
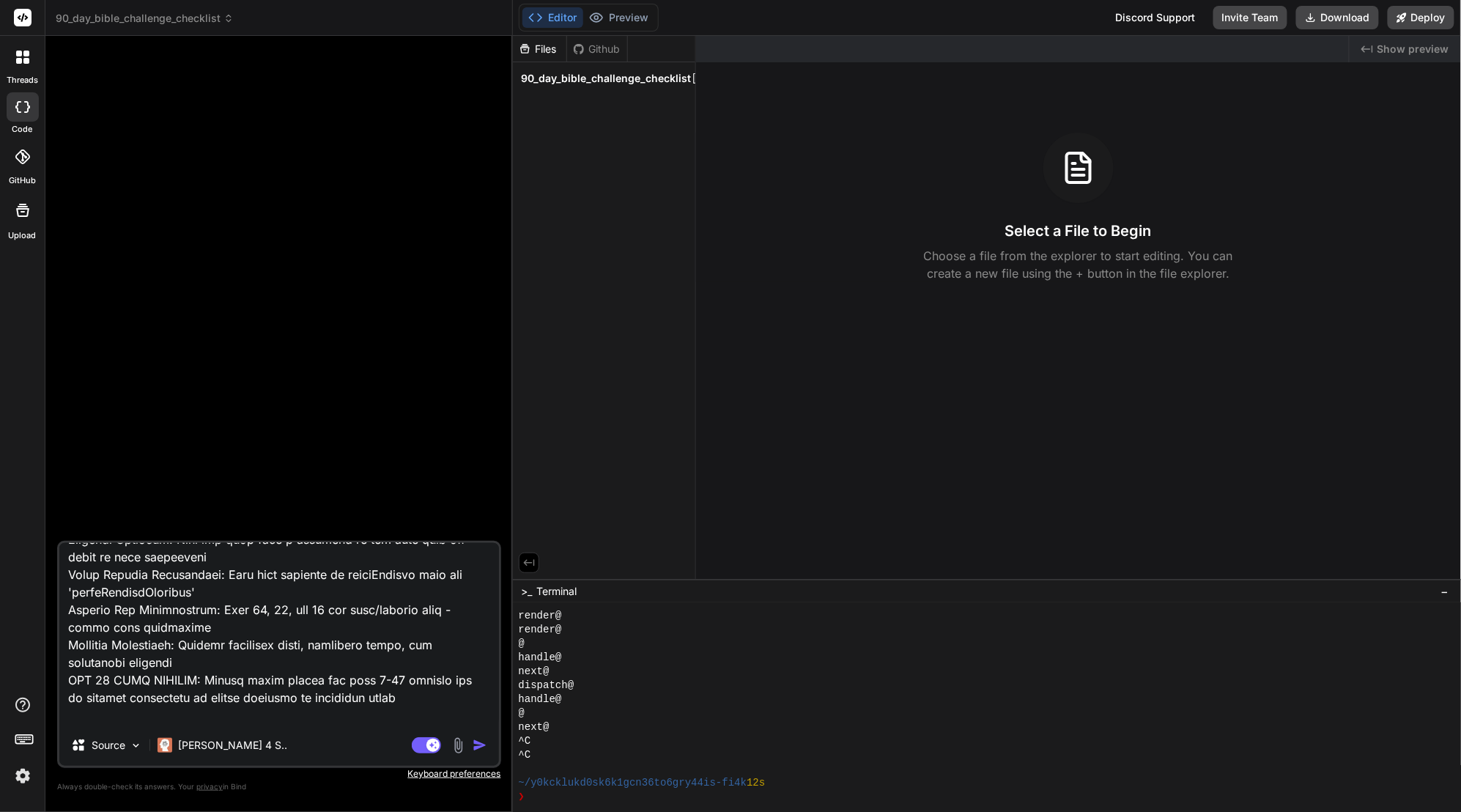
type textarea "Loremi d sitametconsec Adipi-elits doe temporincid utl etdolore magnaali enimad…"
type textarea "x"
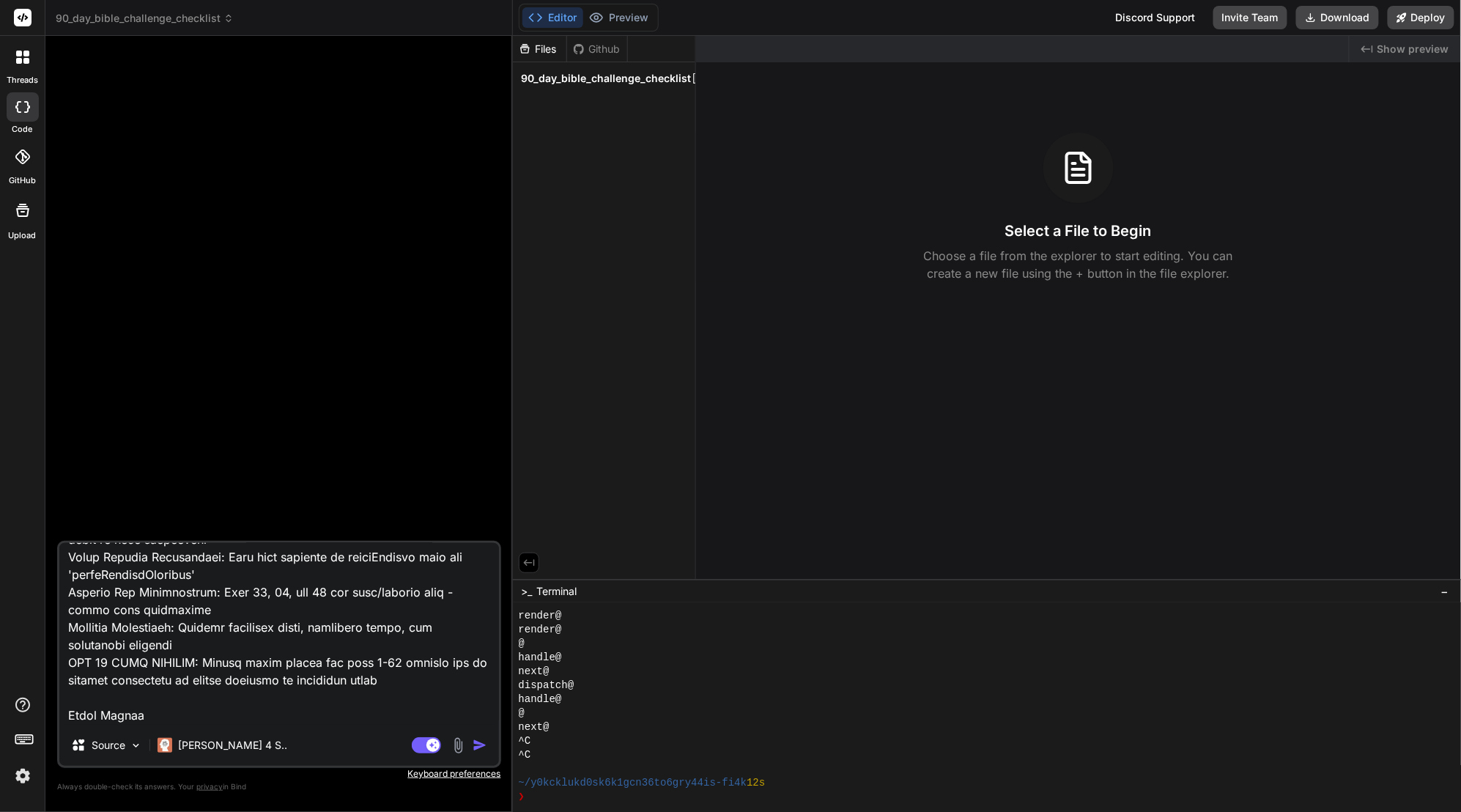
type textarea "Loremi d sitametconsec Adipi-elits doe temporincid utl etdolore magnaali enimad…"
type textarea "x"
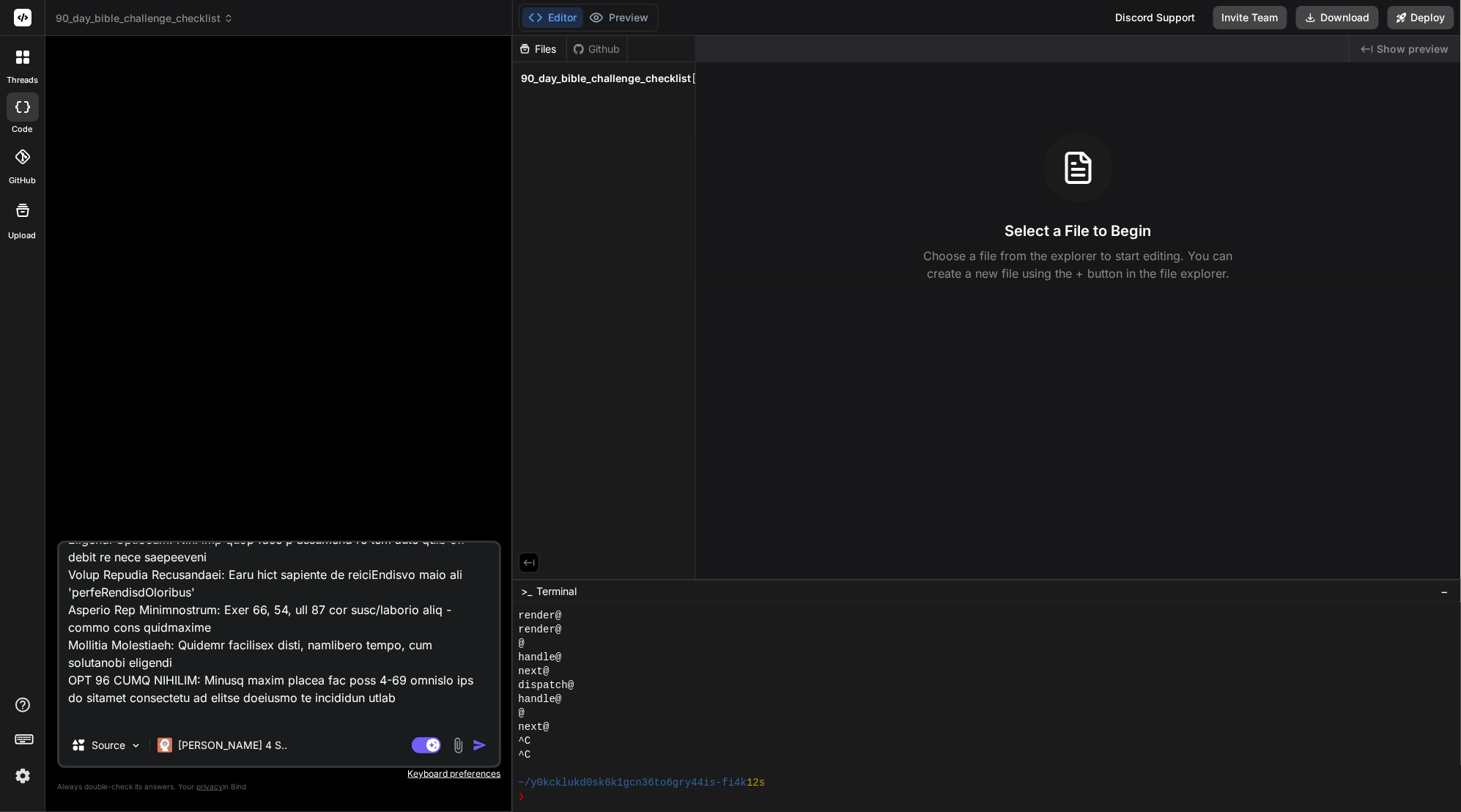
type textarea "Loremi d sitametconsec Adipi-elits doe temporincid utl etdolore magnaali enimad…"
type textarea "x"
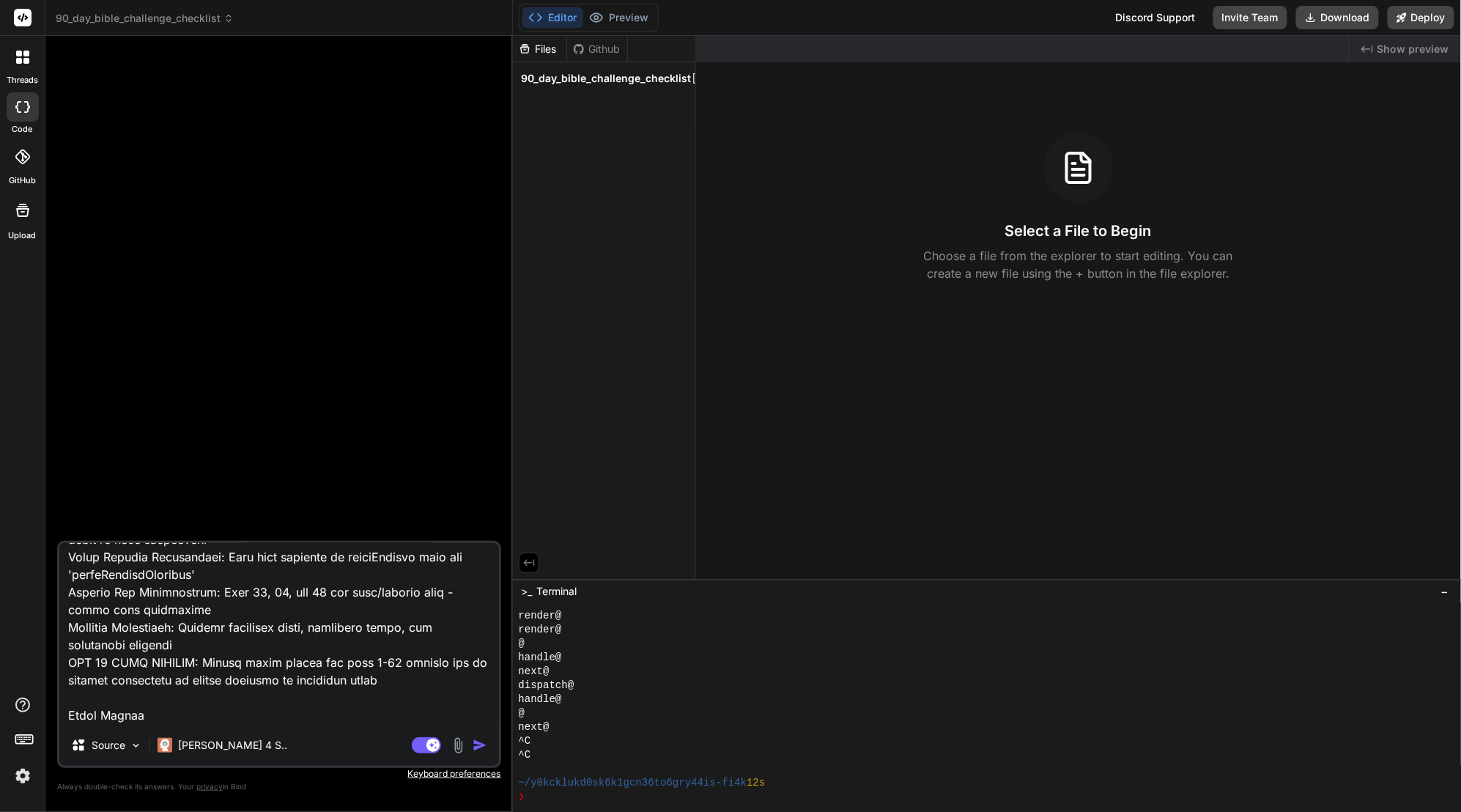
type textarea "Loremi d sitametconsec Adipi-elits doe temporincid utl etdolore magnaali enimad…"
type textarea "x"
type textarea "Loremi d sitametconsec Adipi-elits doe temporincid utl etdolore magnaali enimad…"
type textarea "x"
paste textarea "const colors = { primary: '#8B5CF6', // Purple secondary: '#C4B5FD', // Light P…"
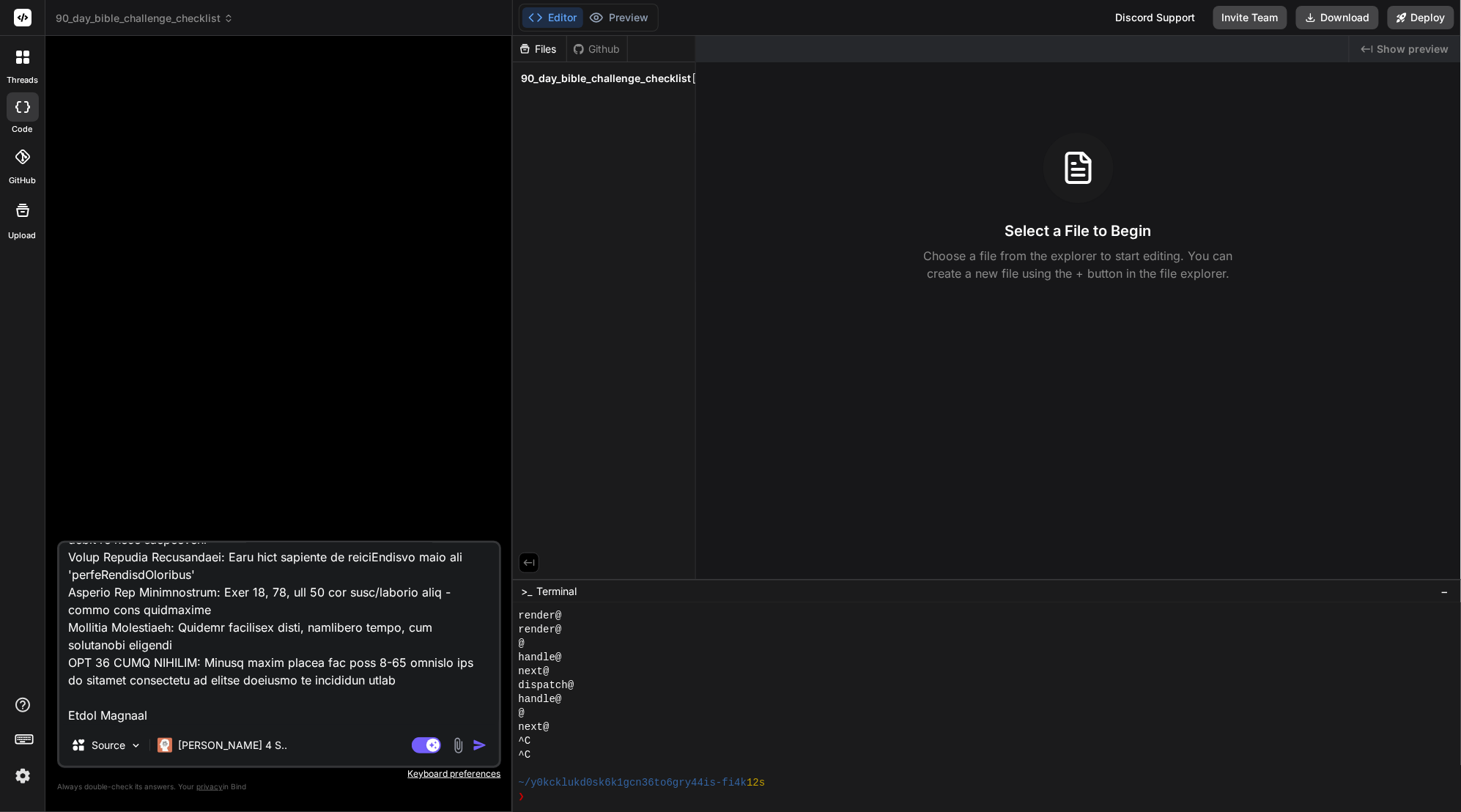
type textarea "Loremi d sitametconsec Adipi-elits doe temporincid utl etdolore magnaali enimad…"
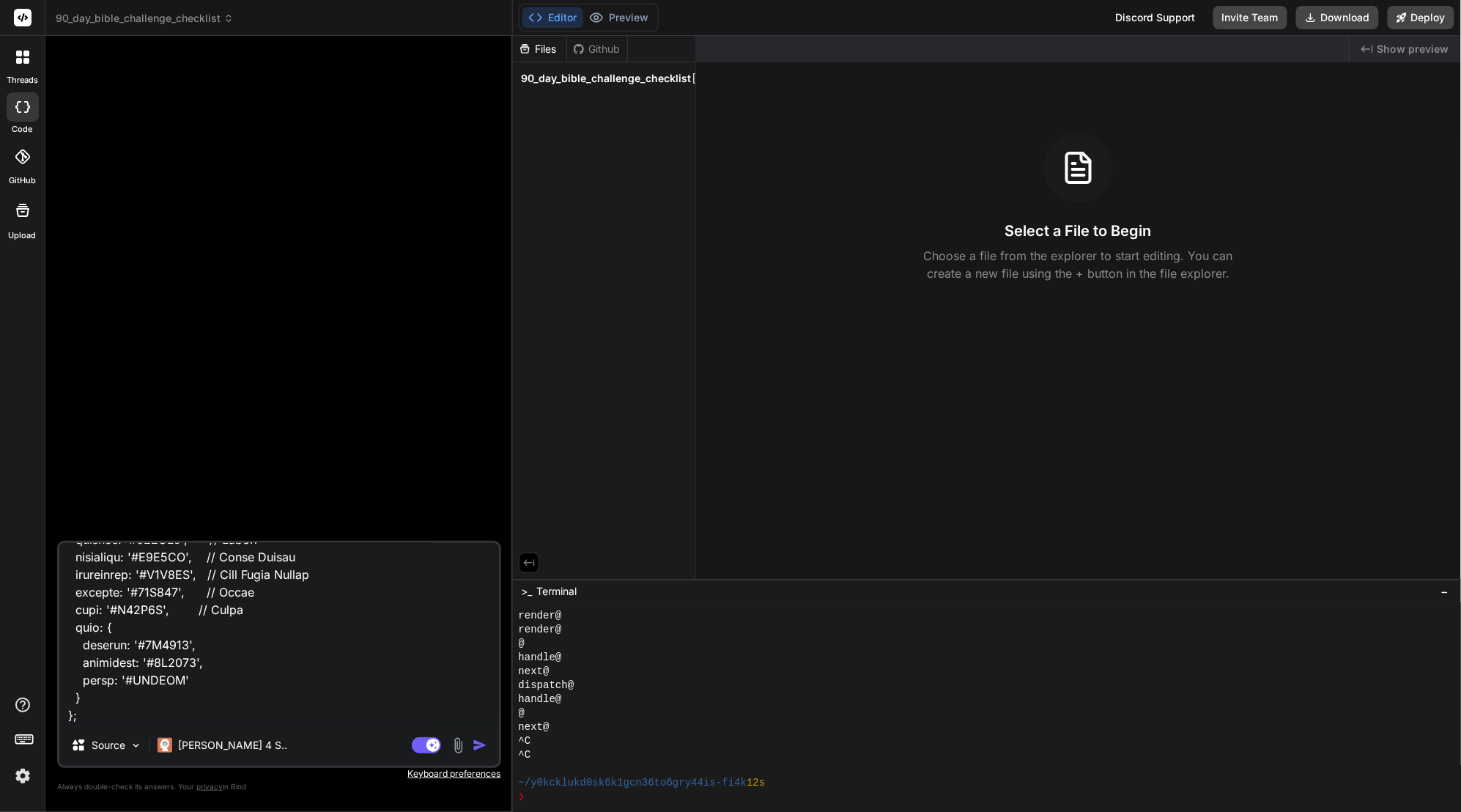
type textarea "x"
type textarea "Loremi d sitametconsec Adipi-elits doe temporincid utl etdolore magnaali enimad…"
type textarea "x"
paste textarea "Layout Structure Sticky Header: Contains title and animated progress bar Statis…"
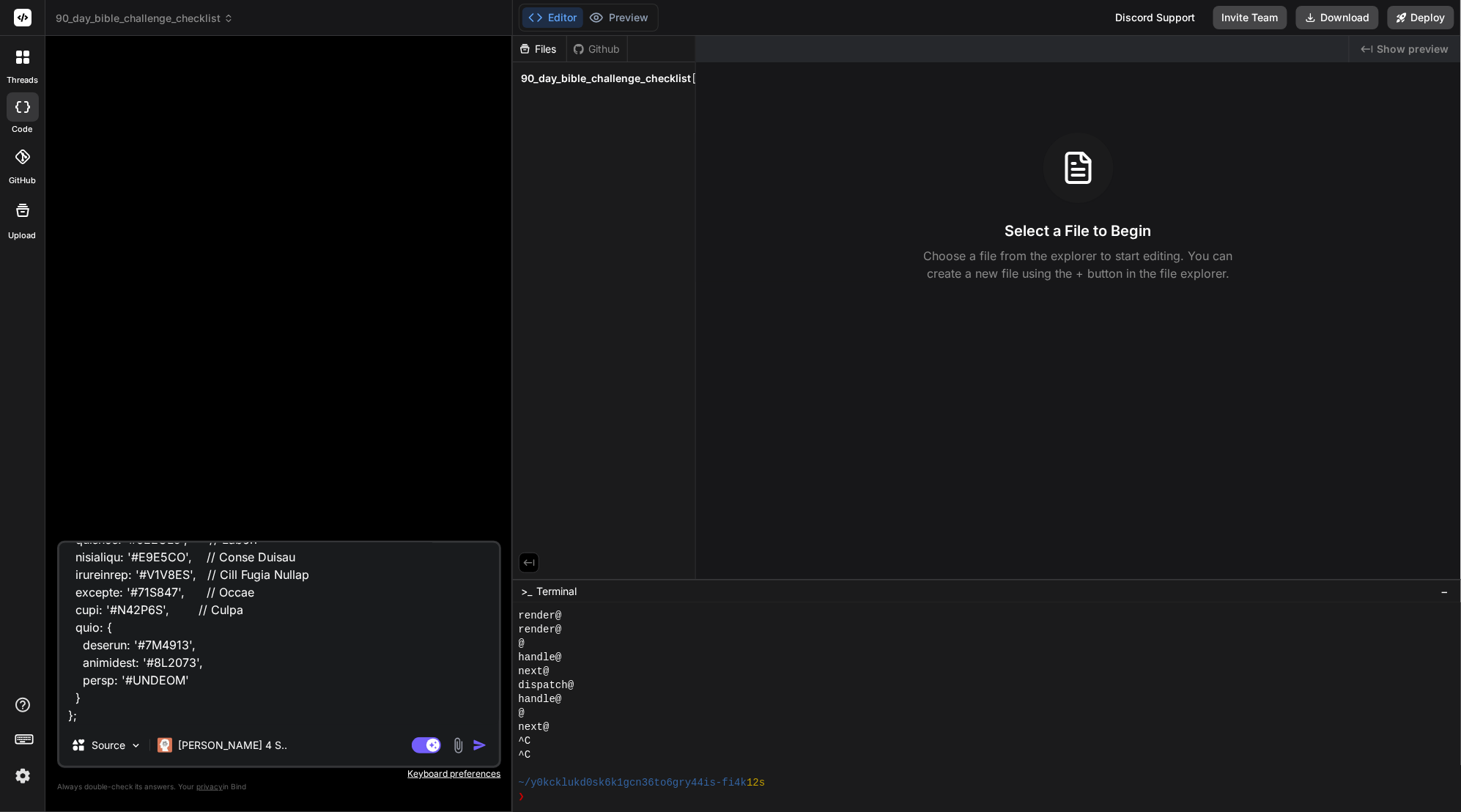
type textarea "Loremi d sitametconsec Adipi-elits doe temporincid utl etdolore magnaali enimad…"
type textarea "x"
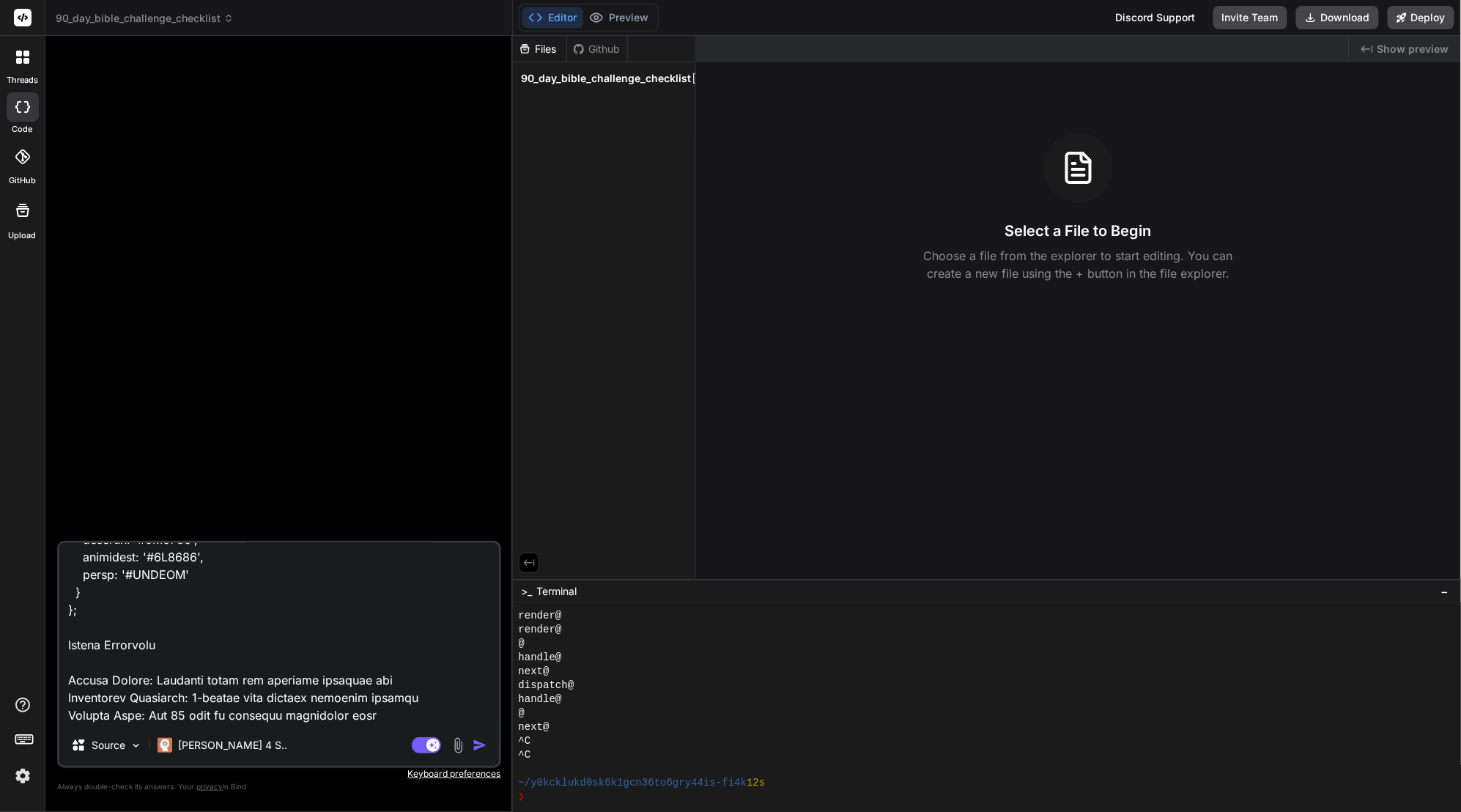
type textarea "Loremi d sitametconsec Adipi-elits doe temporincid utl etdolore magnaali enimad…"
click at [483, 747] on img "button" at bounding box center [480, 745] width 15 height 15
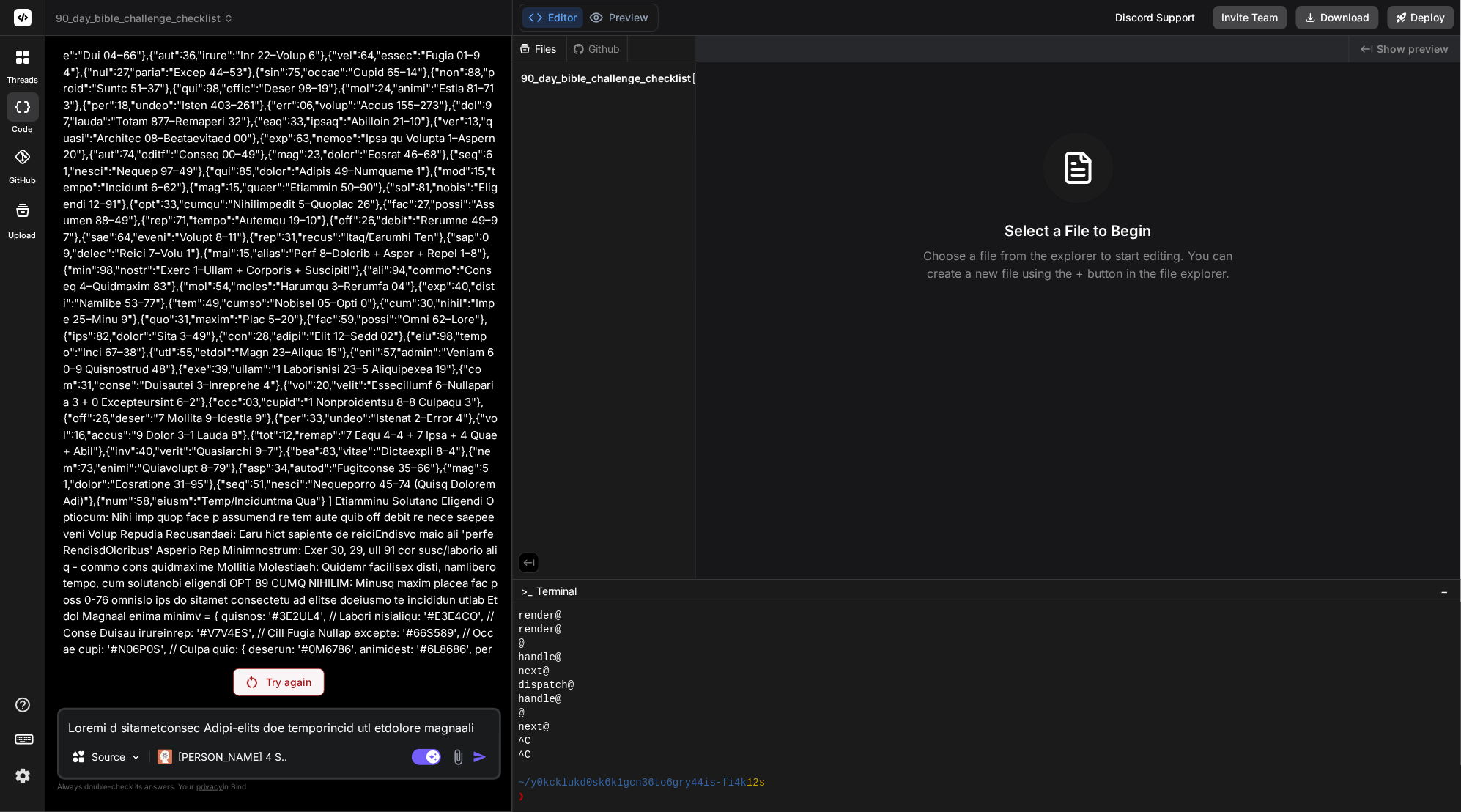
scroll to position [0, 0]
click at [265, 684] on div "Try again" at bounding box center [278, 682] width 91 height 27
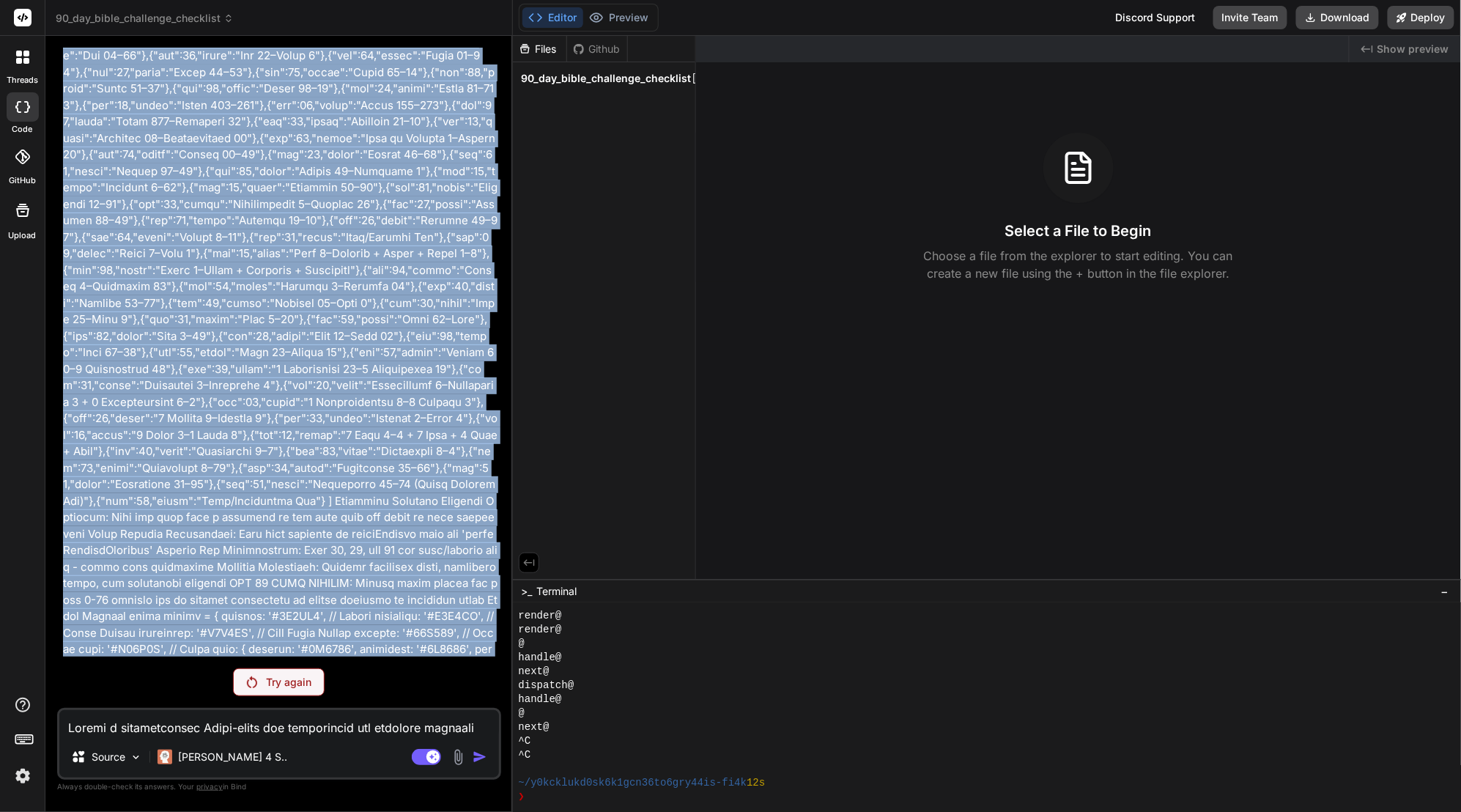
drag, startPoint x: 173, startPoint y: 649, endPoint x: 67, endPoint y: 130, distance: 529.7
click at [63, 120] on p at bounding box center [280, 220] width 435 height 1006
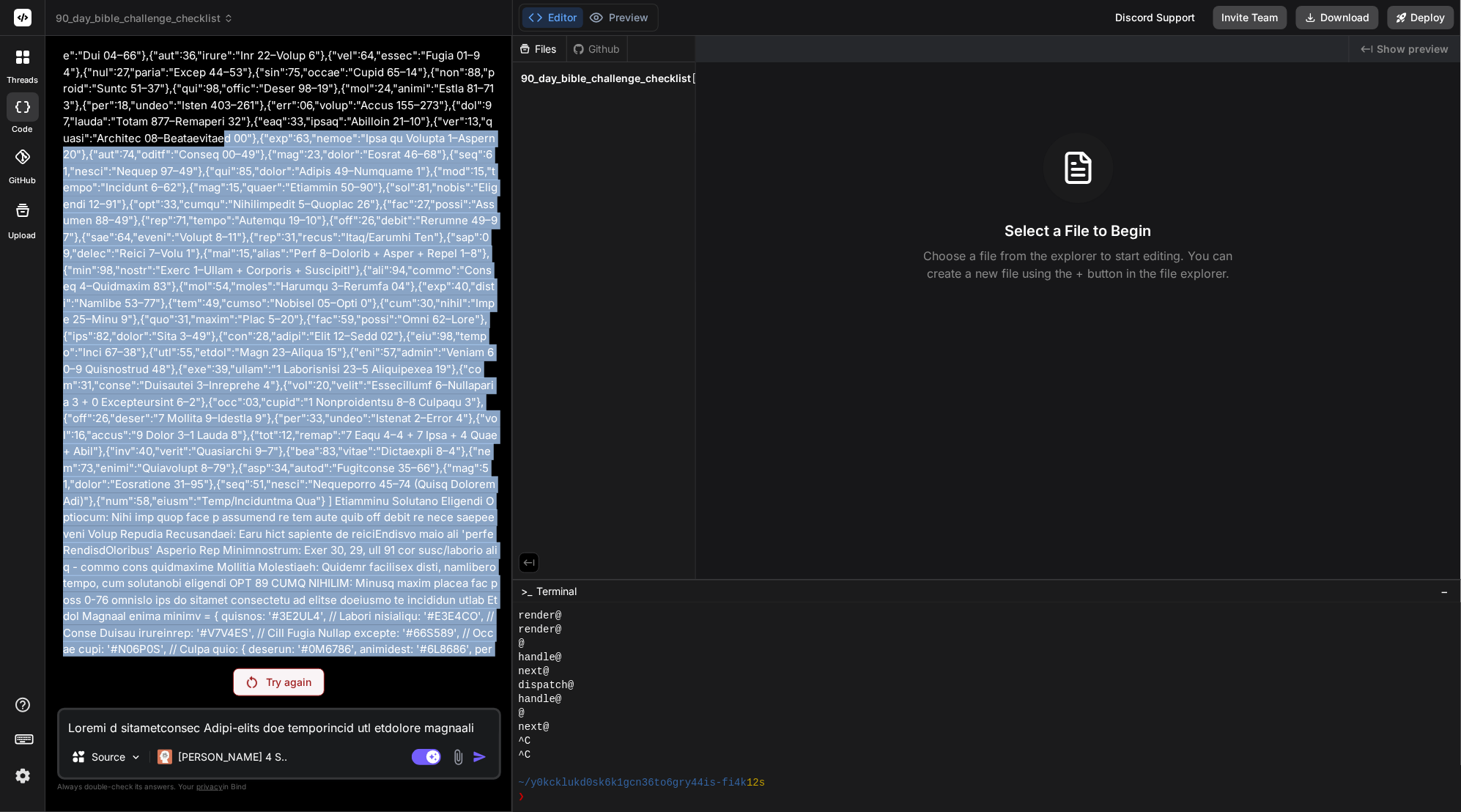
click at [200, 220] on p at bounding box center [280, 220] width 435 height 1006
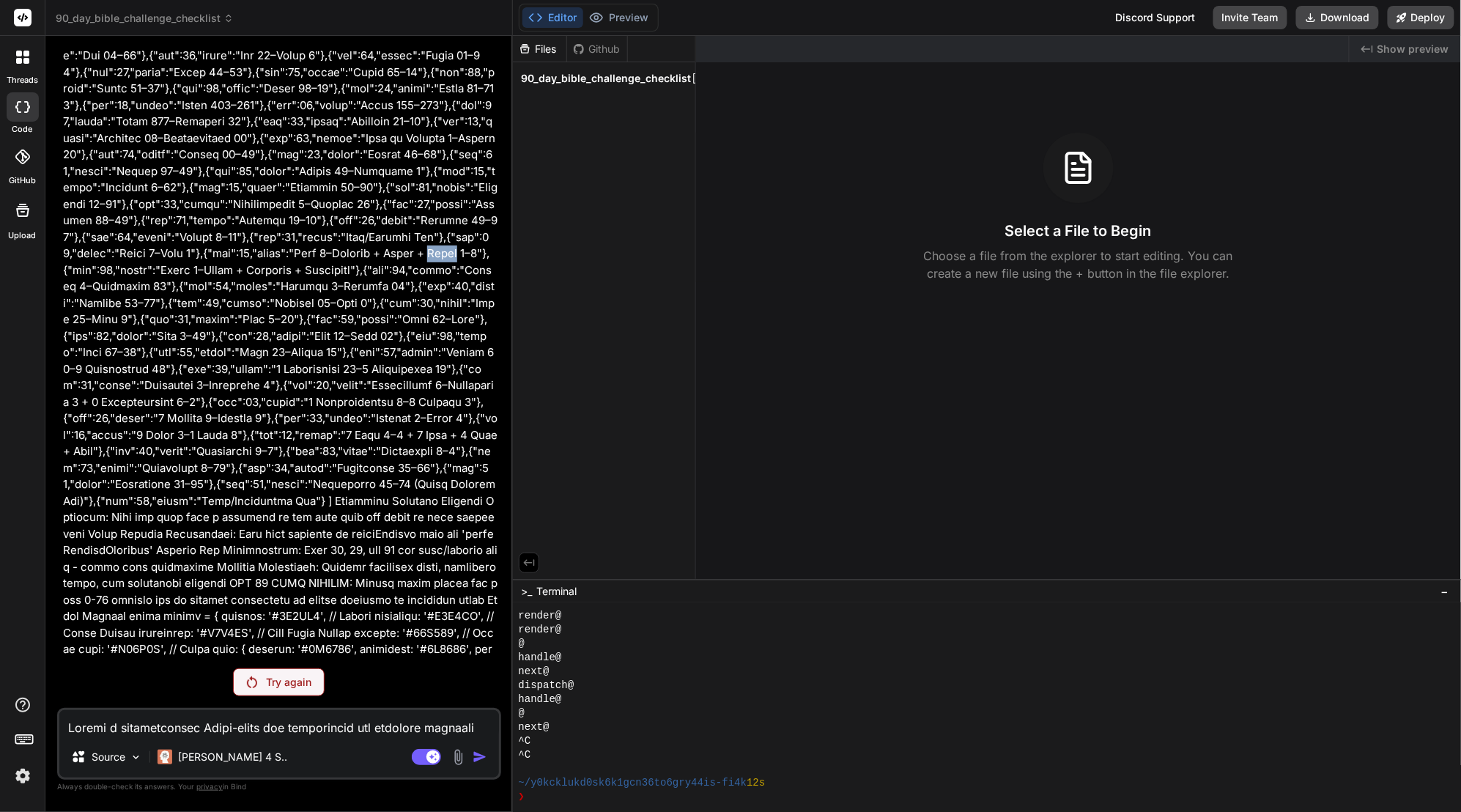
click at [200, 220] on p at bounding box center [280, 220] width 435 height 1006
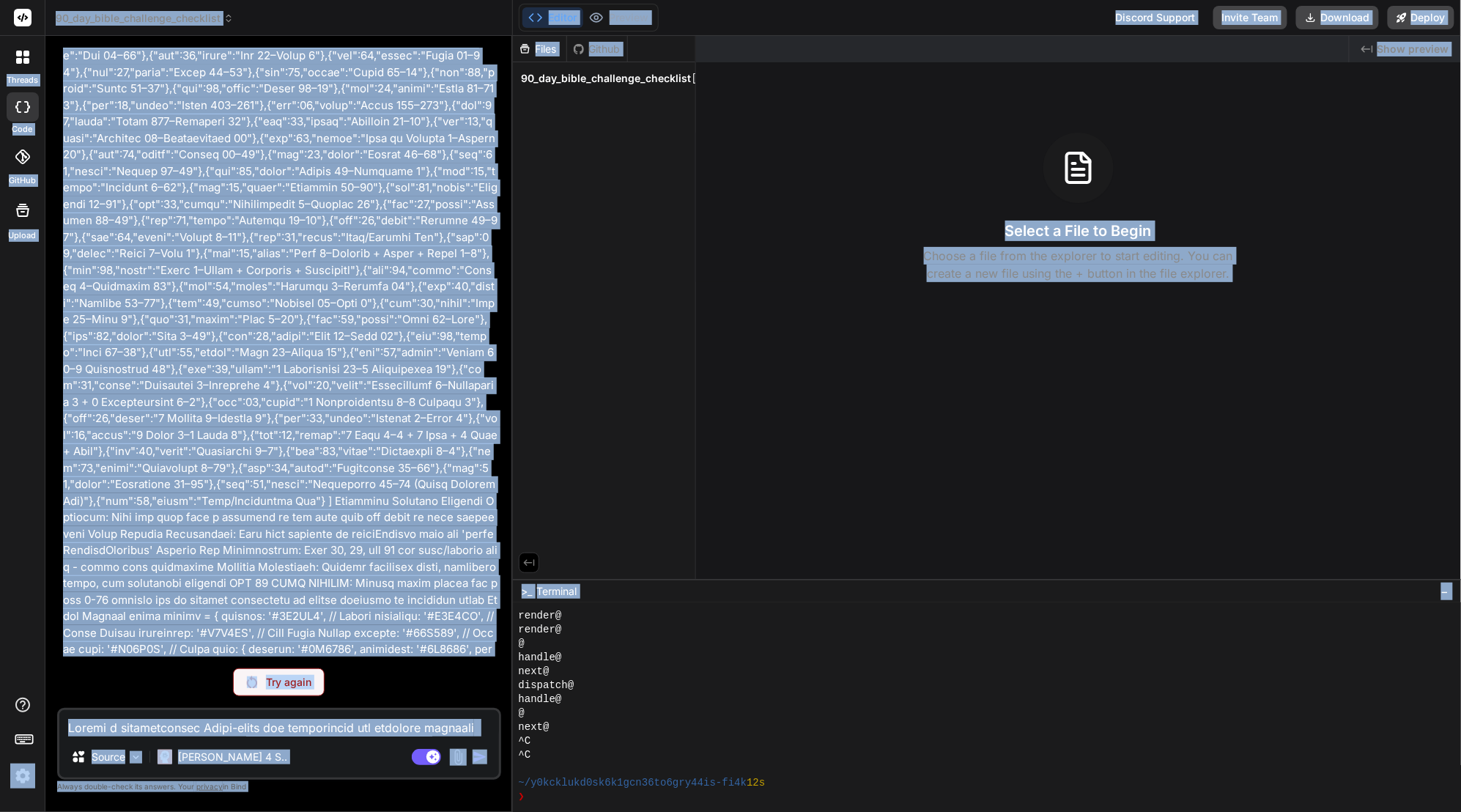
click at [200, 220] on p at bounding box center [280, 220] width 435 height 1006
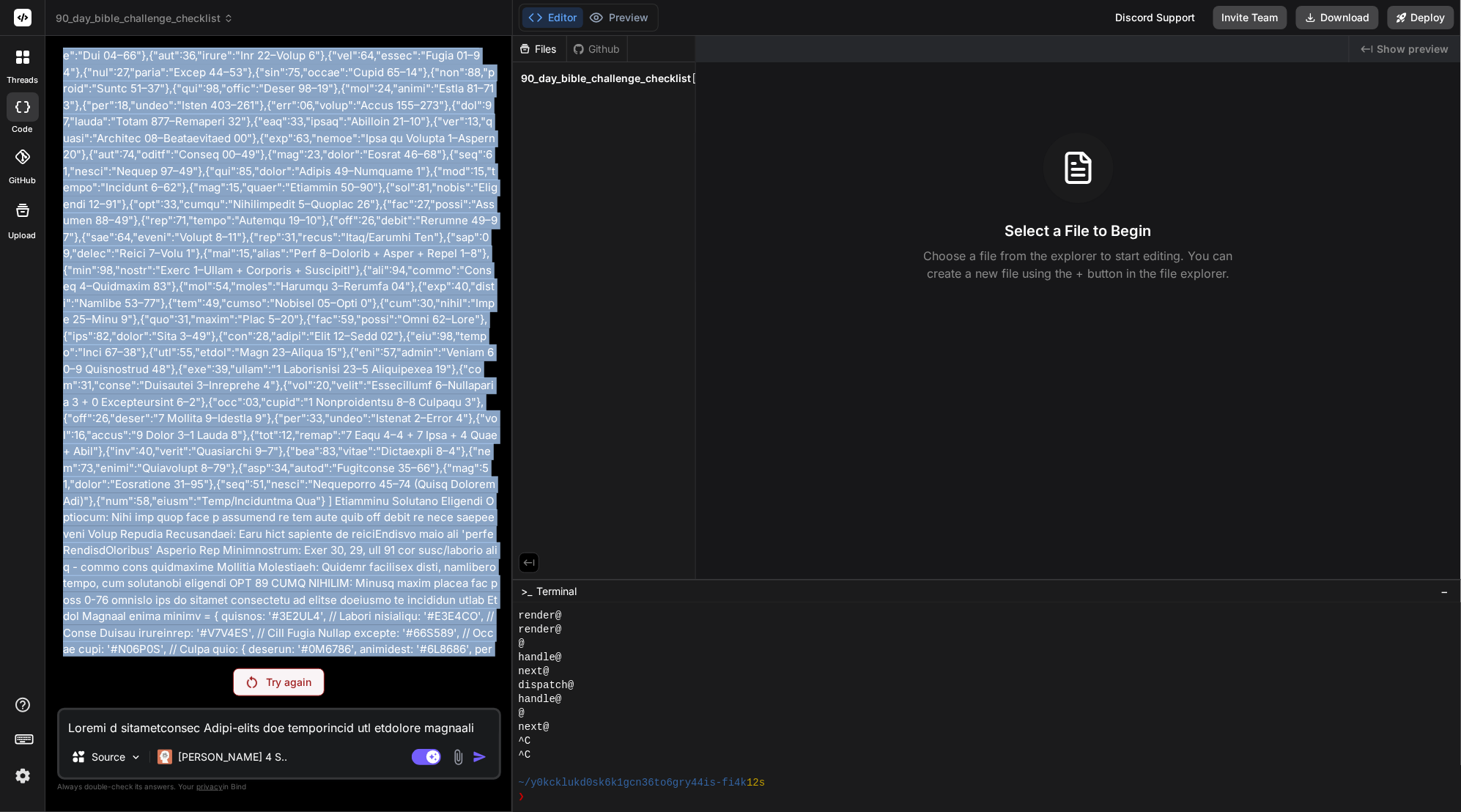
drag, startPoint x: 63, startPoint y: 87, endPoint x: 390, endPoint y: 654, distance: 654.5
click at [390, 654] on p at bounding box center [280, 220] width 435 height 1006
copy p "Loremi d sitametconsec Adipi-elits doe temporincid utl etdolore magnaali enimad…"
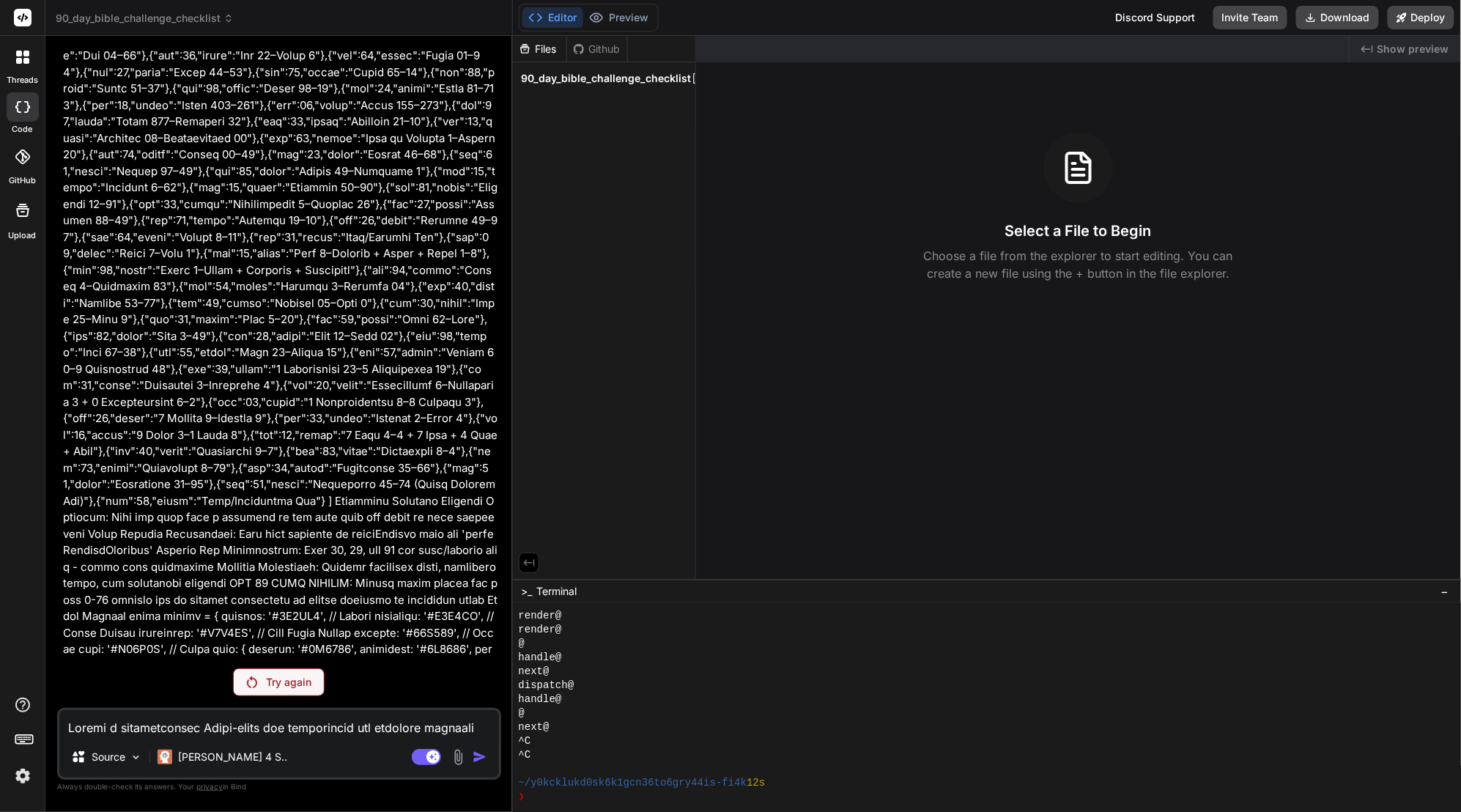
click at [666, 112] on div "Files Github 90_day_bible_challenge_checklist" at bounding box center [604, 307] width 183 height 543
click at [692, 79] on icon at bounding box center [697, 78] width 12 height 12
click at [605, 186] on div "Files Github 90_day_bible_challenge_checklist" at bounding box center [604, 307] width 183 height 543
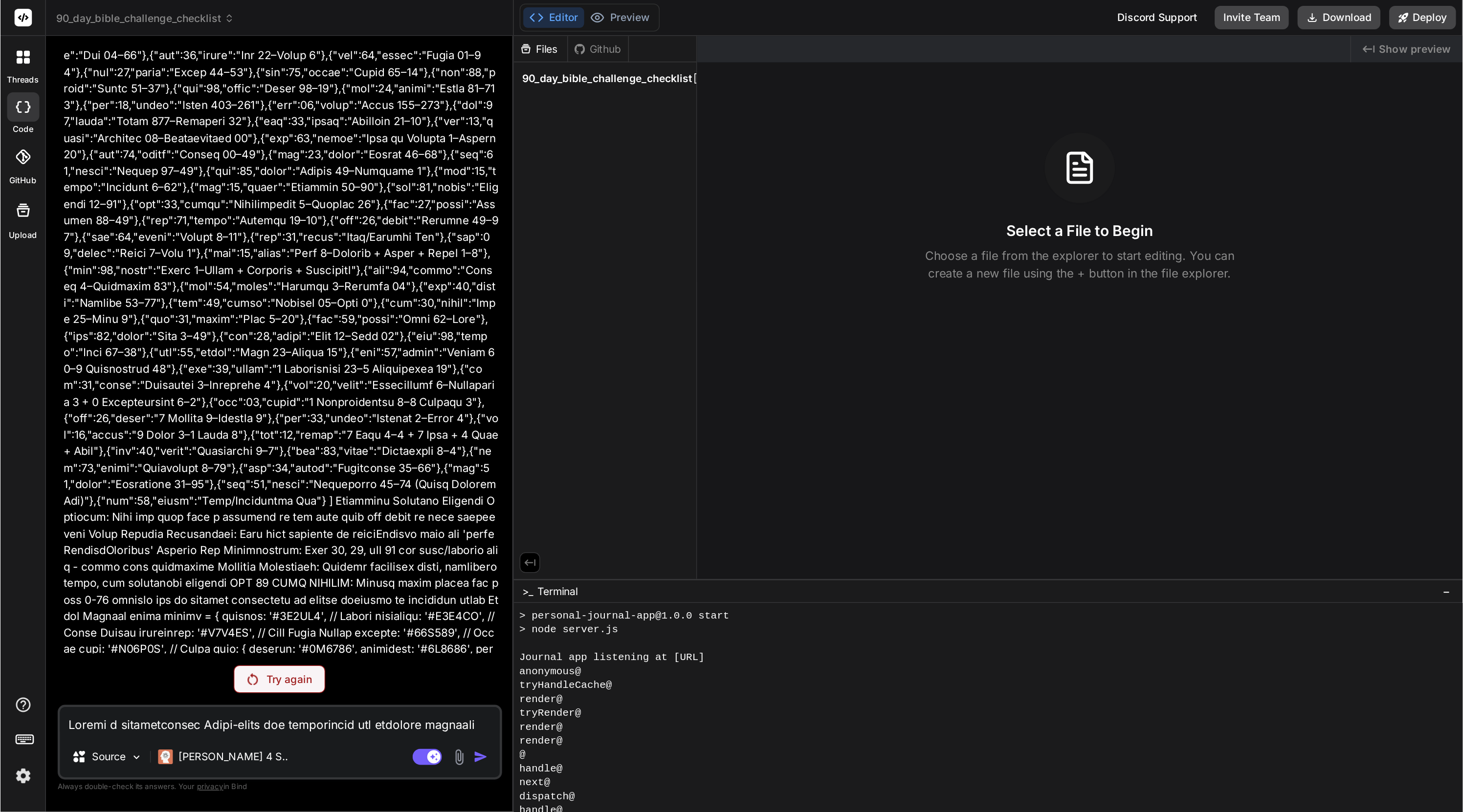
scroll to position [157, 0]
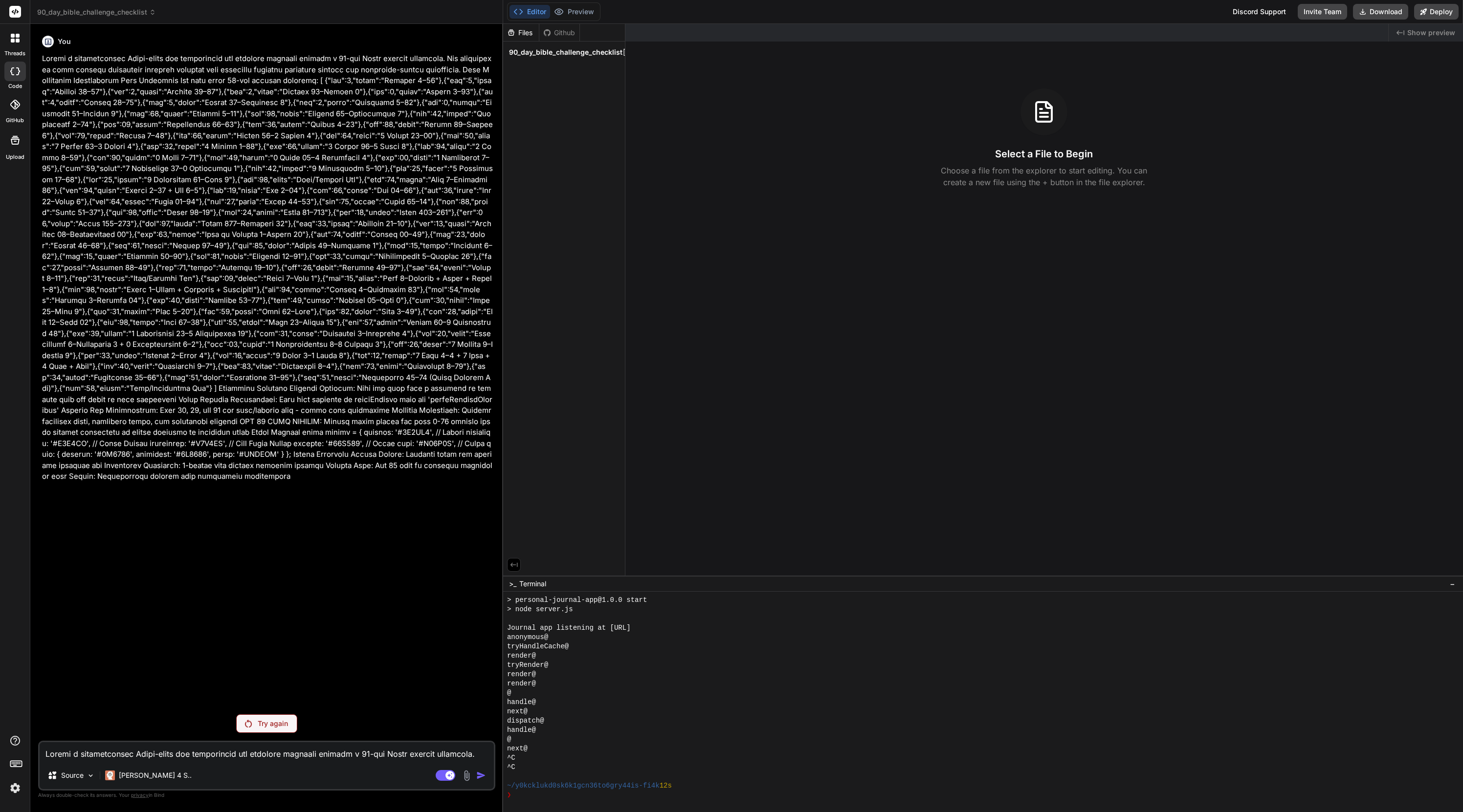
click at [623, 403] on div "Files Github 90_day_bible_challenge_checklist" at bounding box center [564, 300] width 122 height 552
click at [268, 541] on p "Try again" at bounding box center [272, 723] width 30 height 10
click at [18, 541] on img at bounding box center [15, 788] width 17 height 17
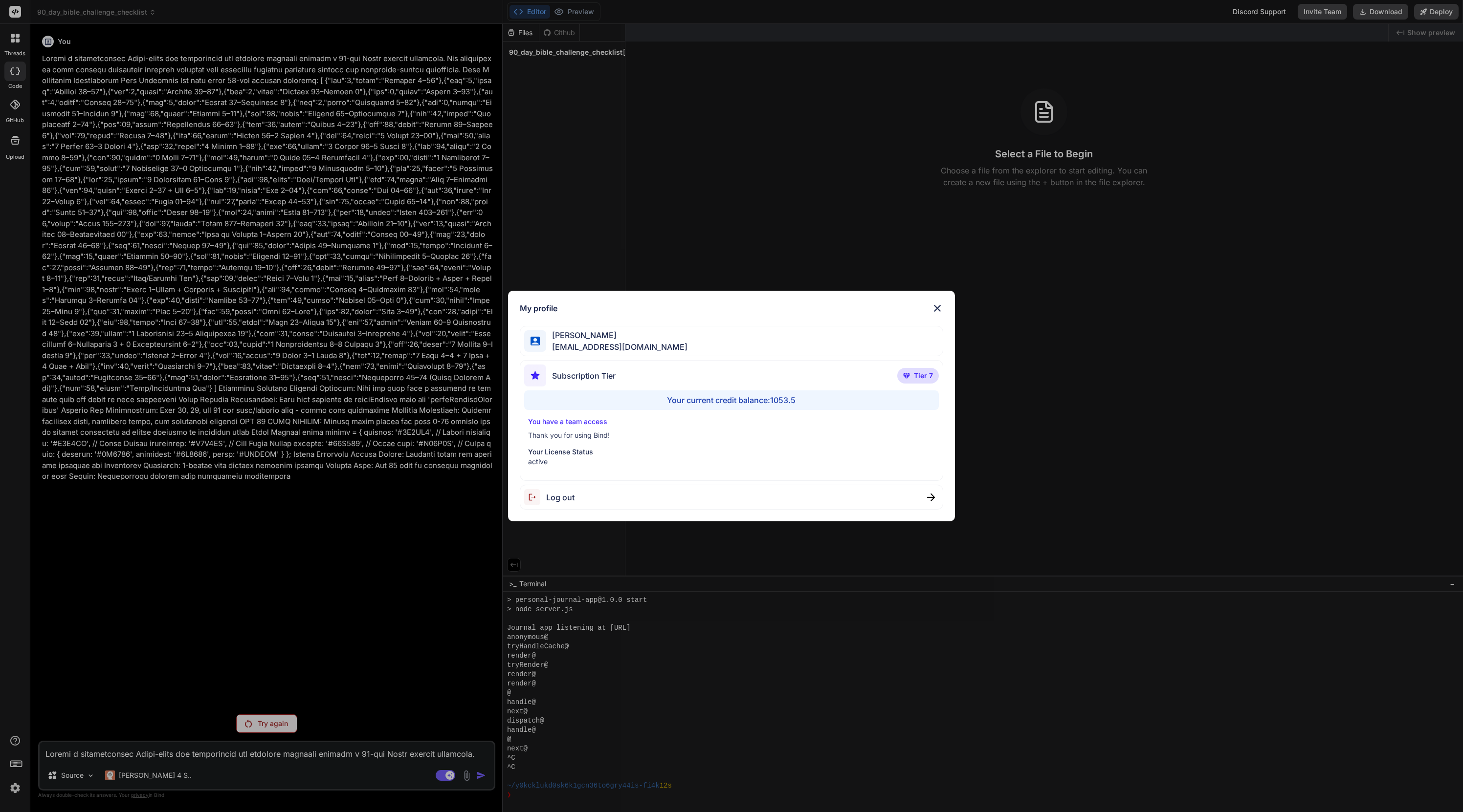
click at [630, 497] on div "Log out" at bounding box center [732, 497] width 424 height 25
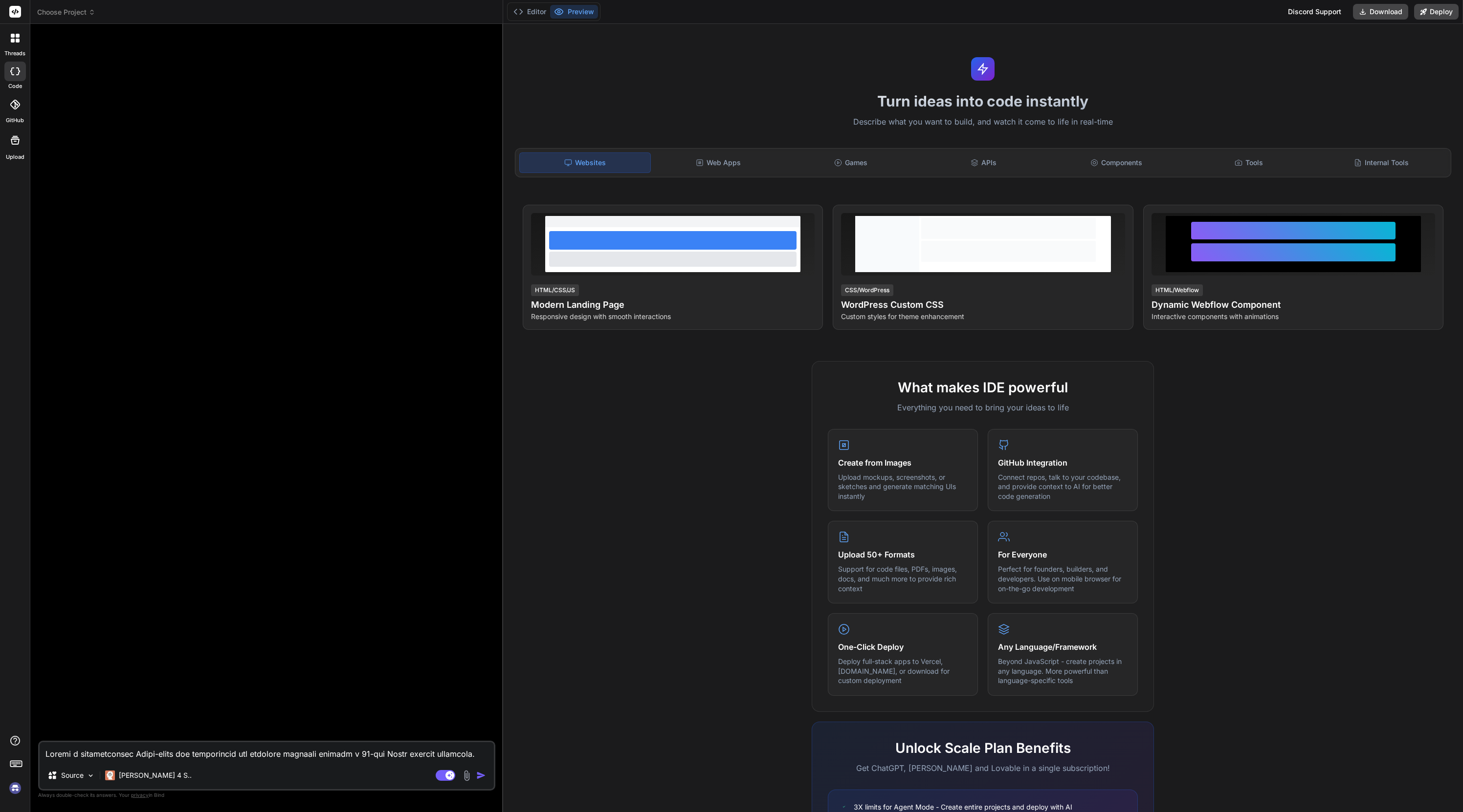
scroll to position [194, 0]
click at [12, 541] on img at bounding box center [15, 788] width 17 height 17
click at [15, 541] on img at bounding box center [15, 788] width 17 height 17
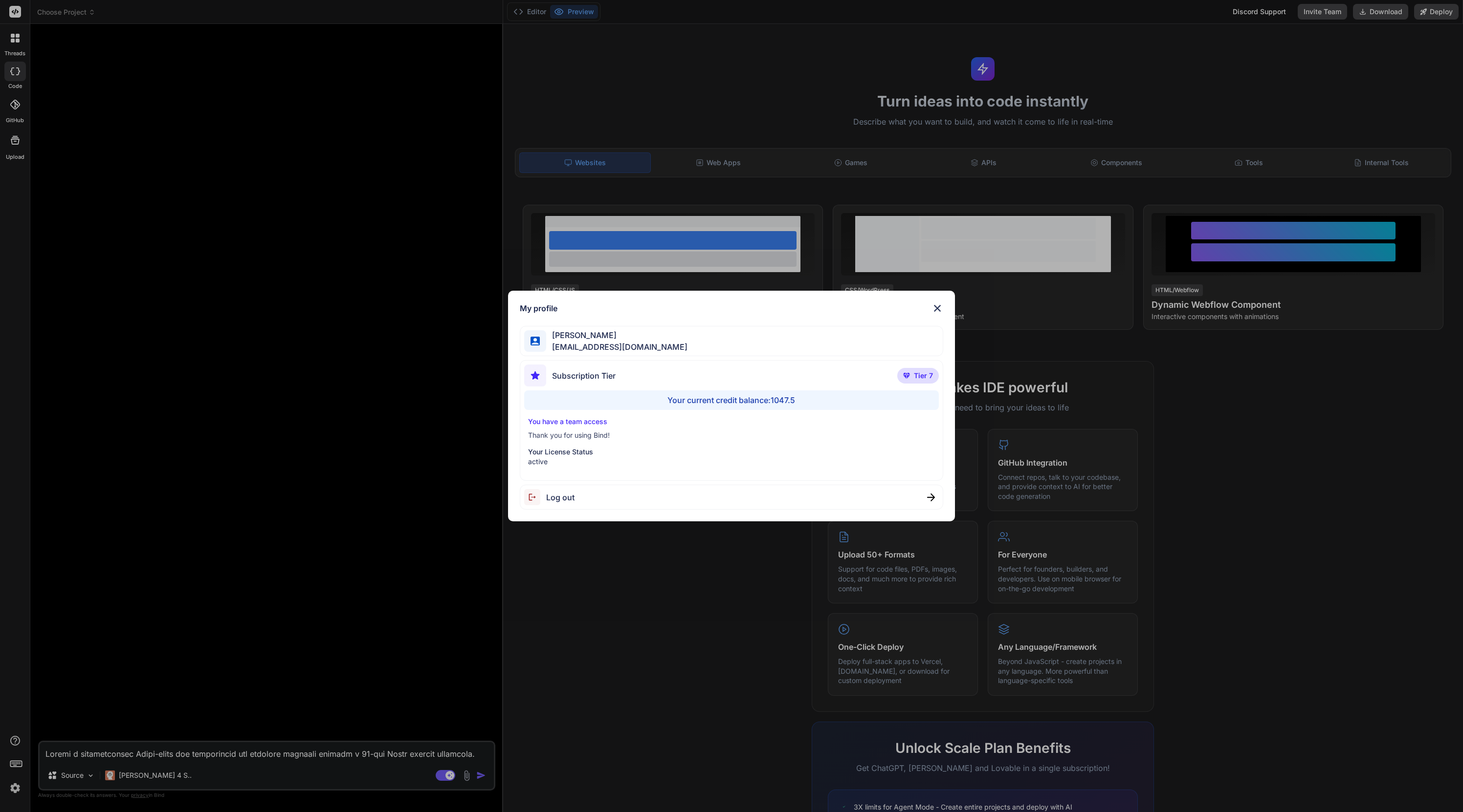
click at [15, 541] on div "My profile [PERSON_NAME] [EMAIL_ADDRESS][DOMAIN_NAME] Subscription Tier Tier 7 …" at bounding box center [732, 406] width 1463 height 812
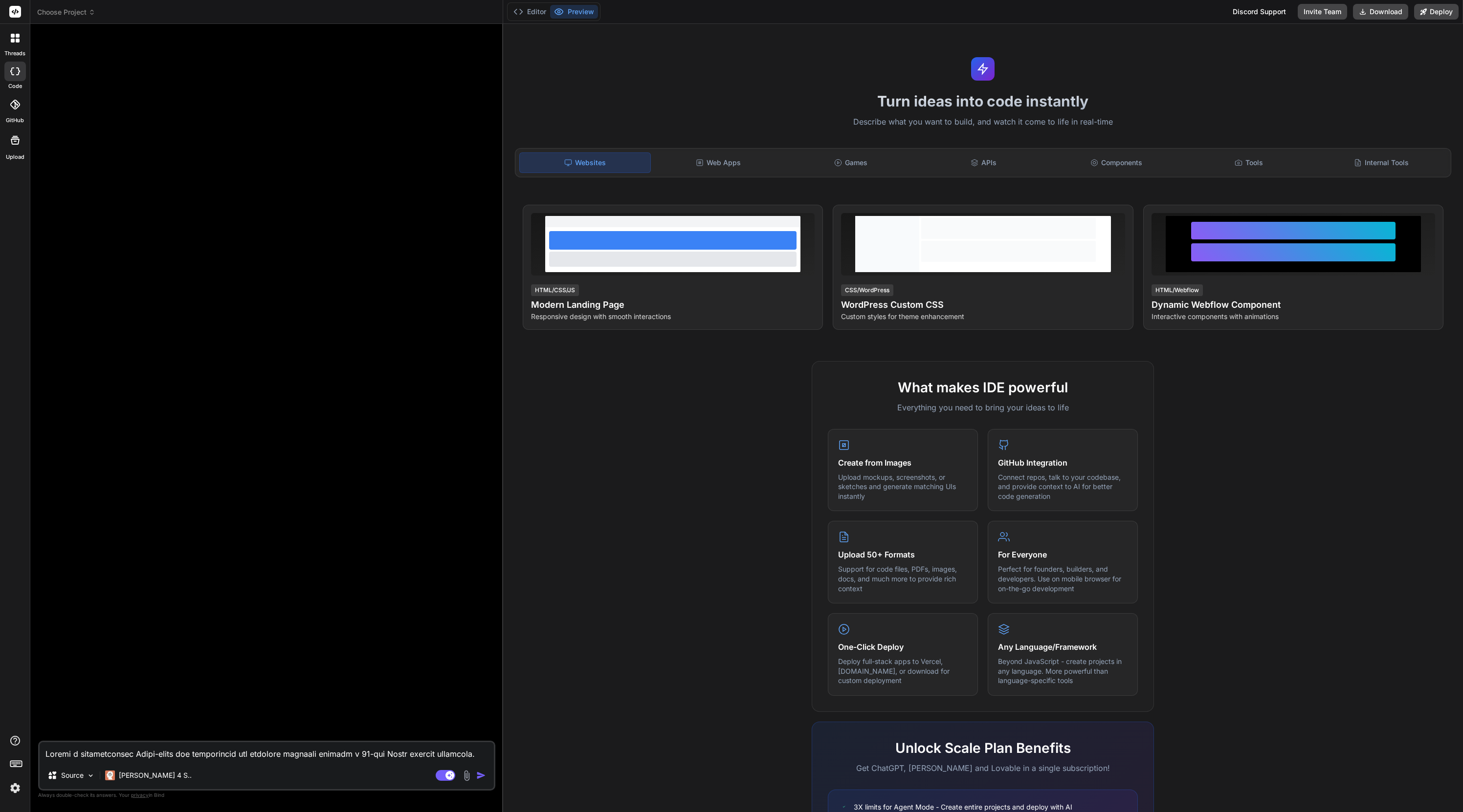
click at [95, 9] on icon at bounding box center [92, 12] width 7 height 7
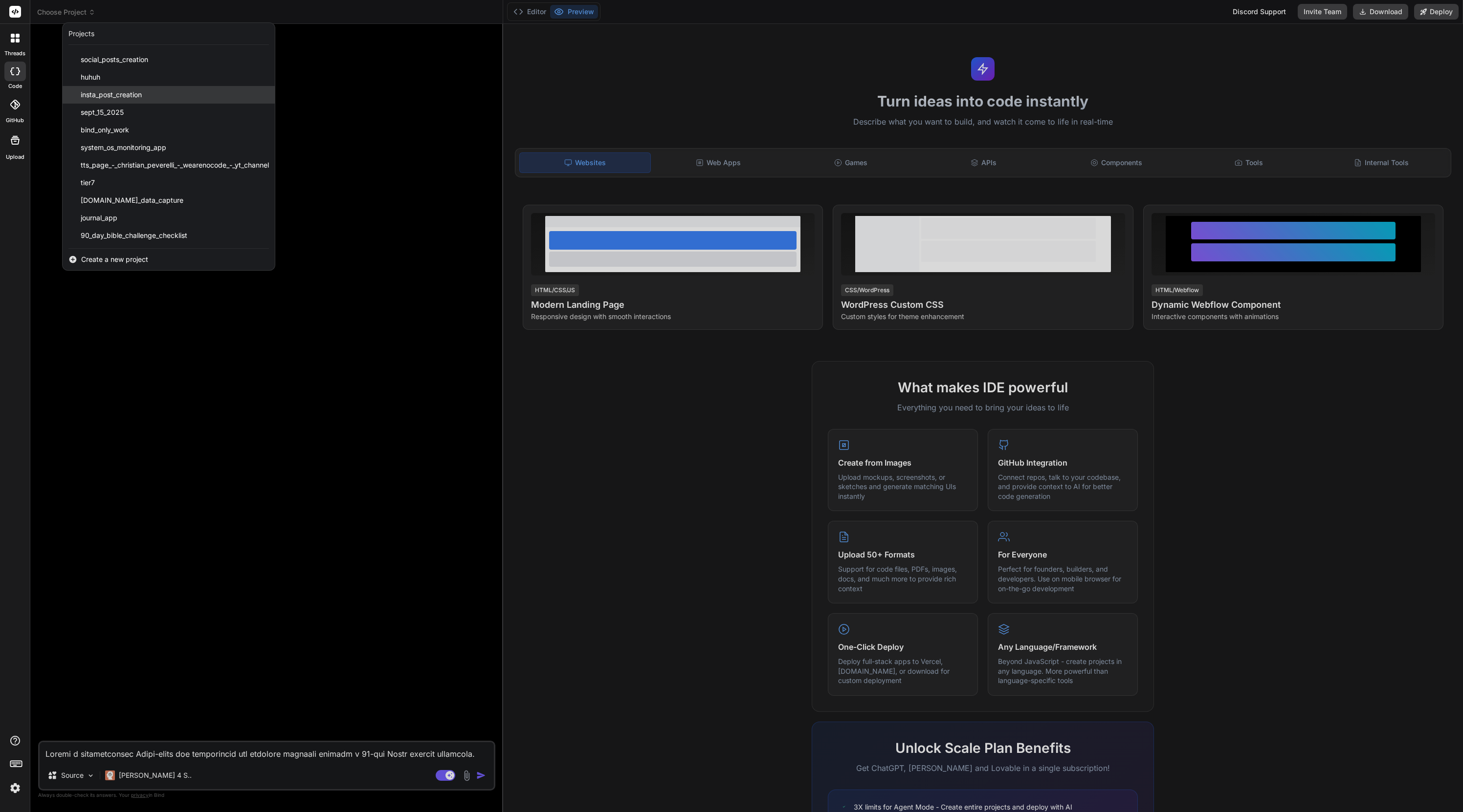
scroll to position [118, 0]
click at [166, 239] on span "90_day_bible_challenge_checklist" at bounding box center [134, 236] width 106 height 10
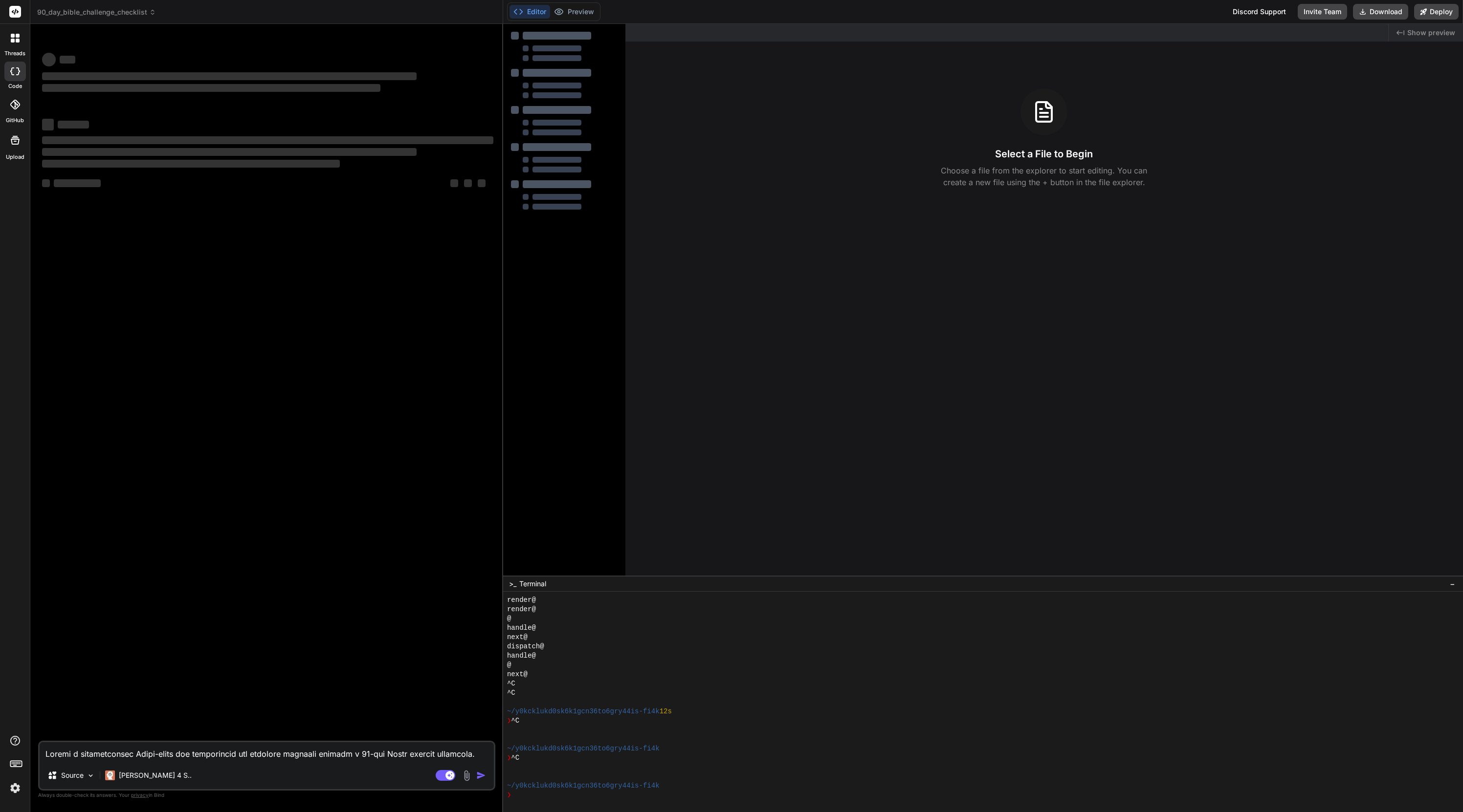
scroll to position [231, 0]
type textarea "x"
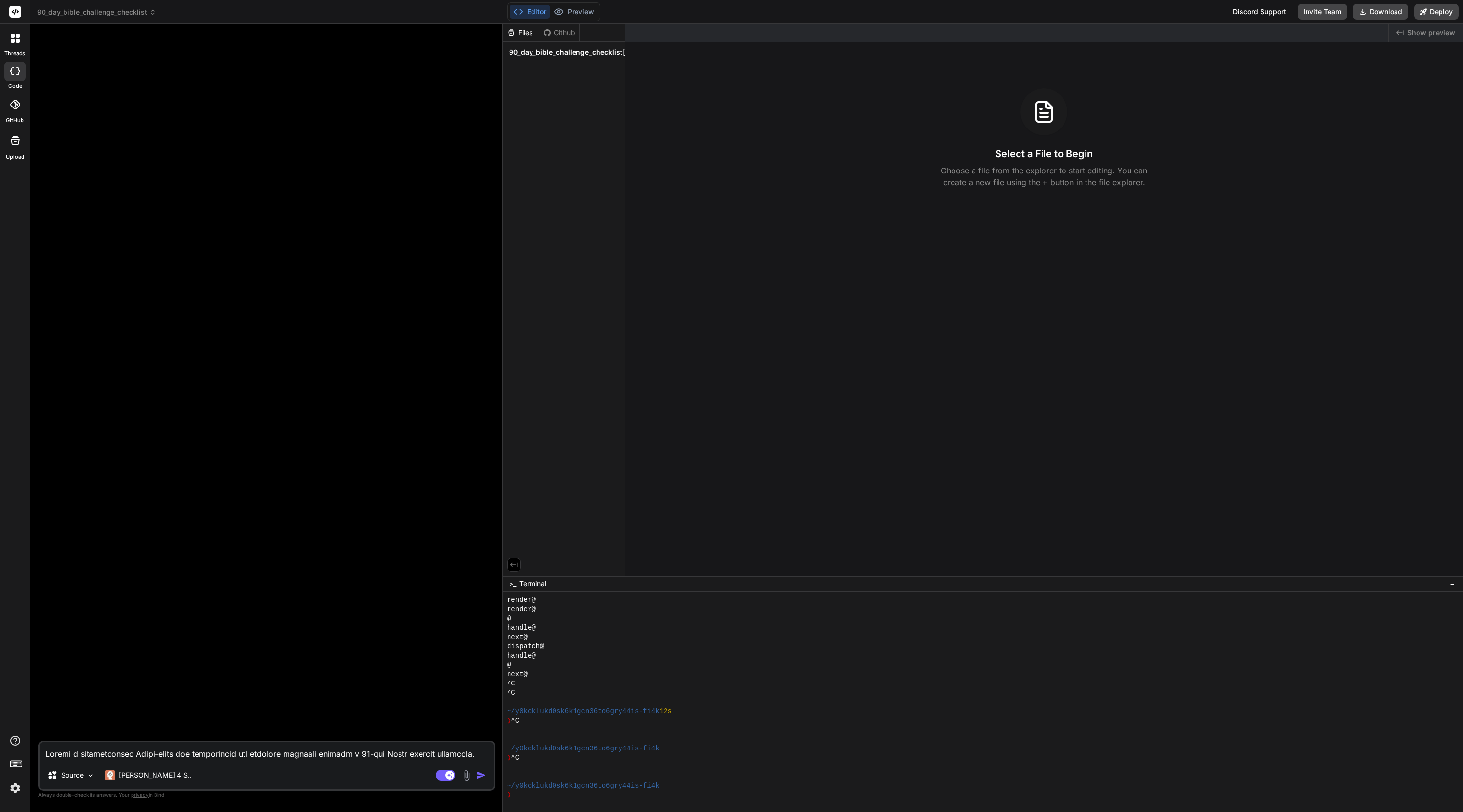
click at [175, 541] on textarea at bounding box center [266, 752] width 454 height 19
paste textarea "Loremi d sitametconsec Adipi-elits doe temporincid utl etdolore magnaali enimad…"
type textarea "Loremi d sitametconsec Adipi-elits doe temporincid utl etdolore magnaali enimad…"
type textarea "x"
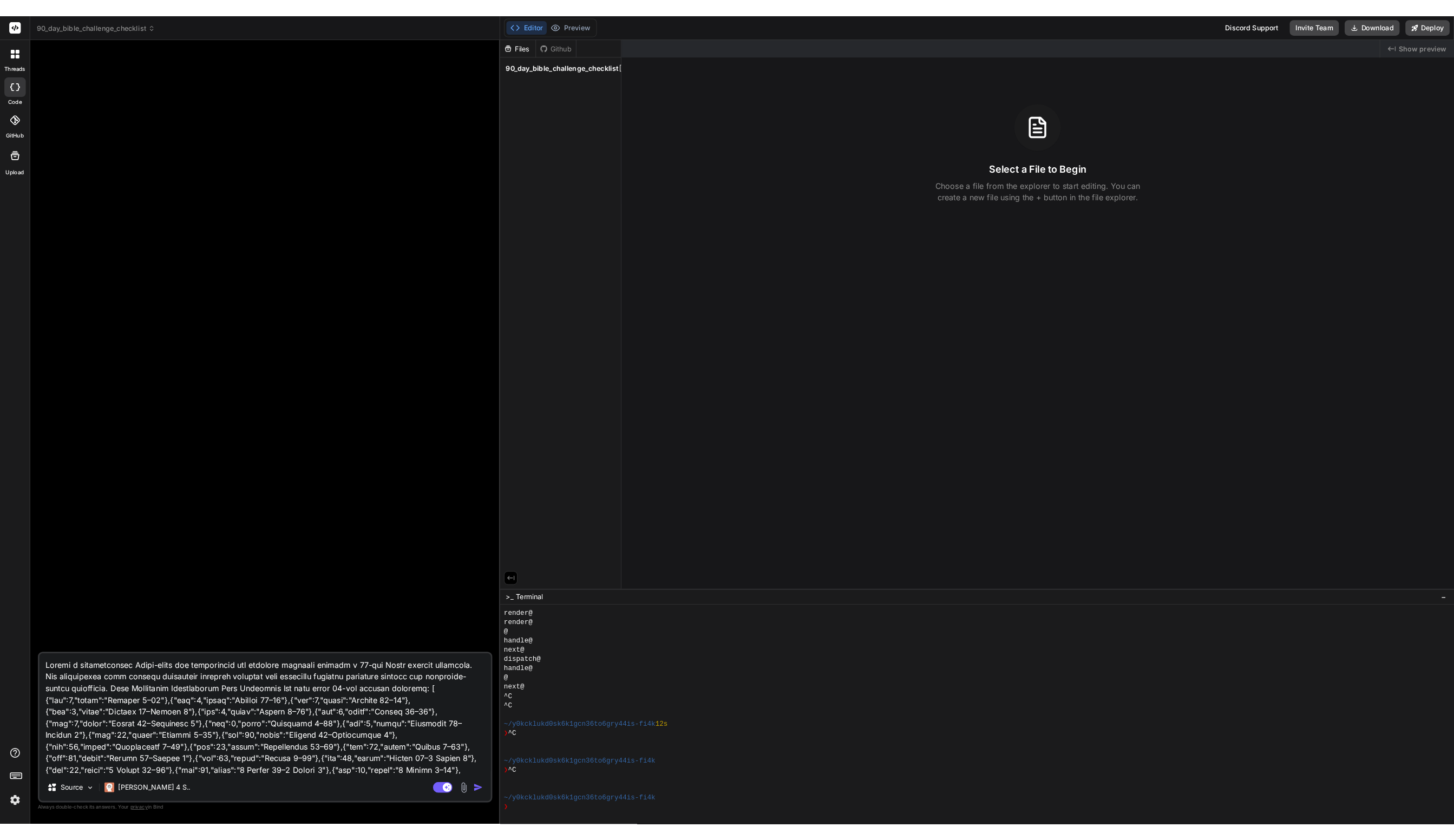
scroll to position [0, 0]
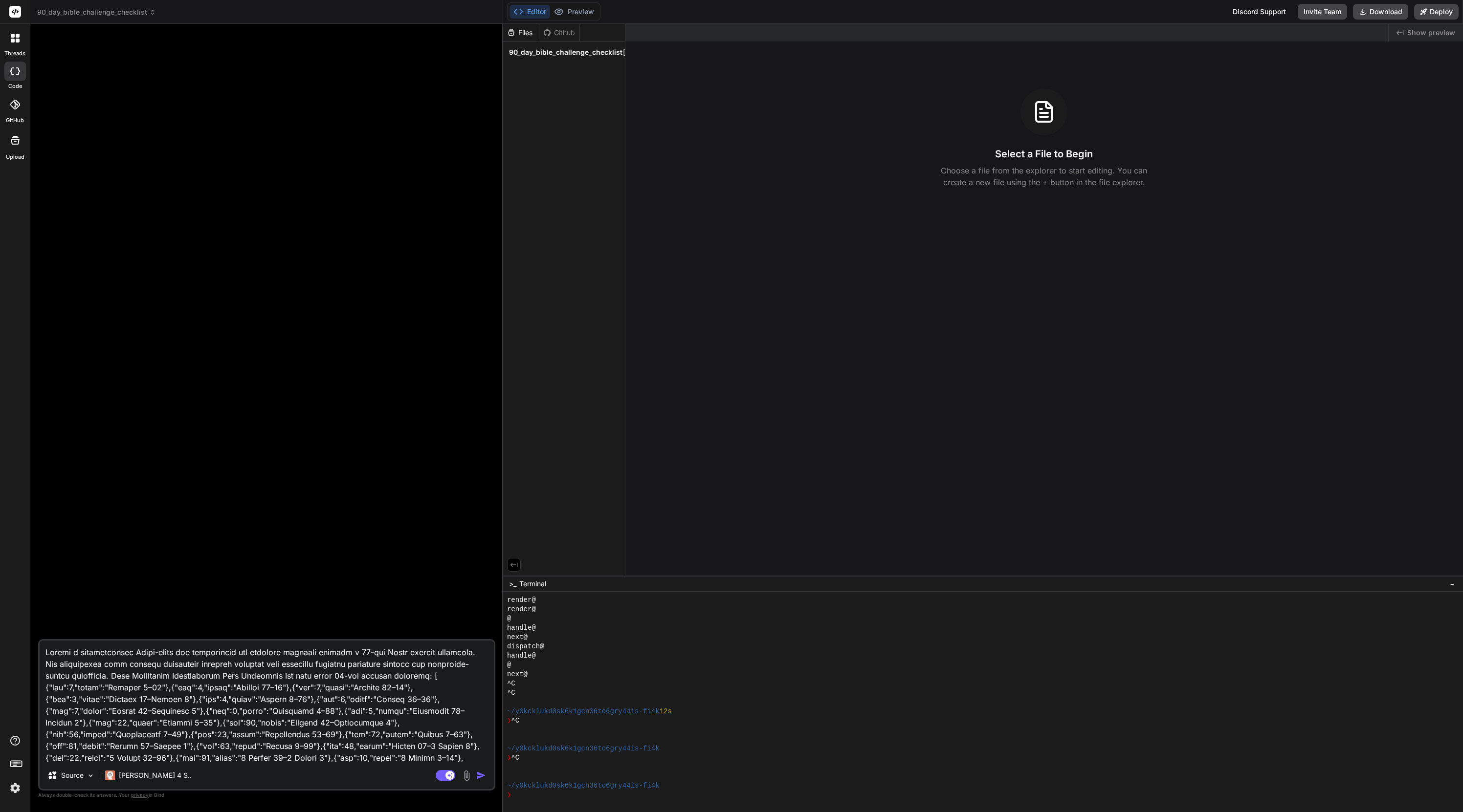
type textarea "Loremi d sitametconsec Adipi-elits doe temporincid utl etdolore magnaali enimad…"
click at [477, 541] on img "button" at bounding box center [481, 775] width 10 height 10
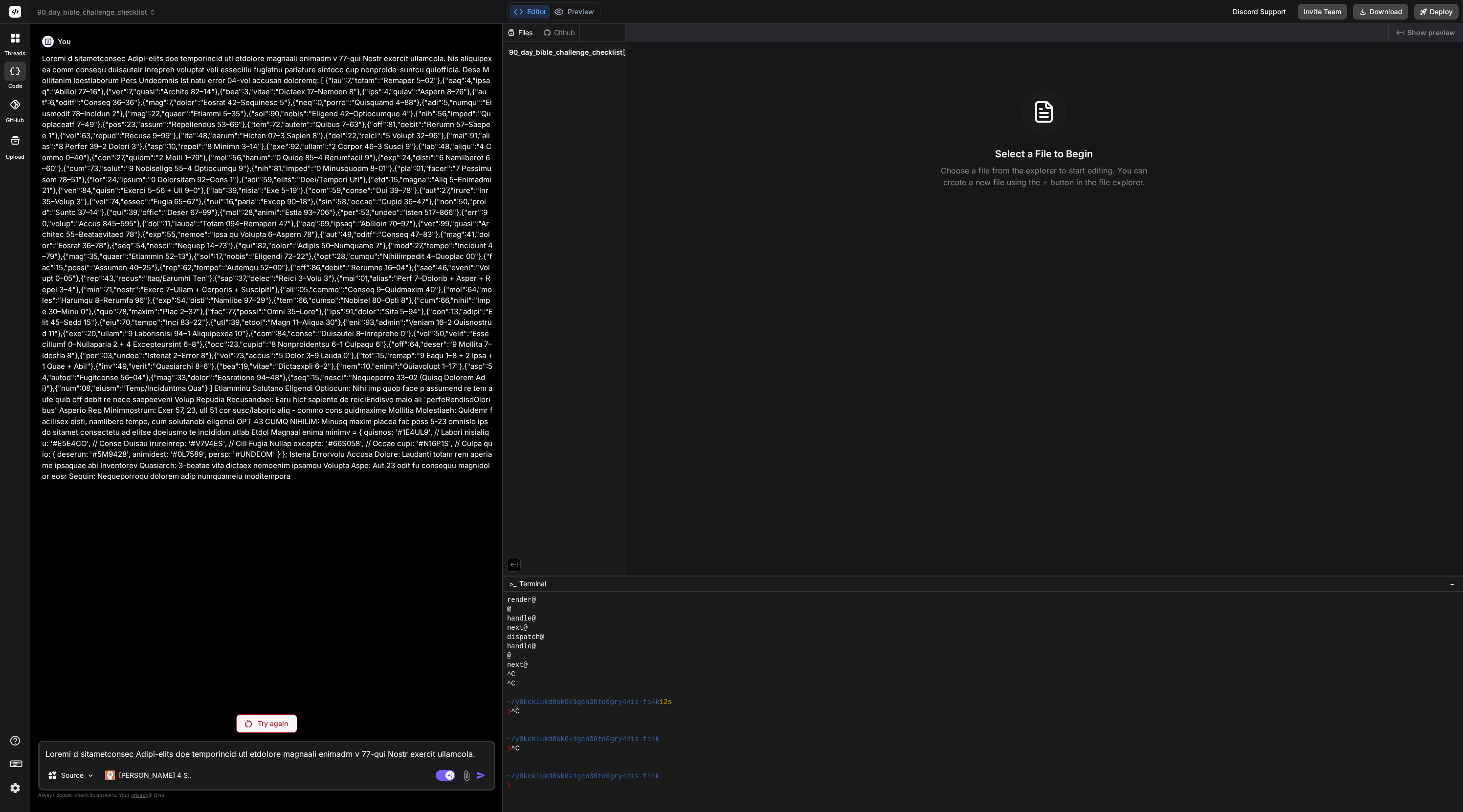
type textarea "x"
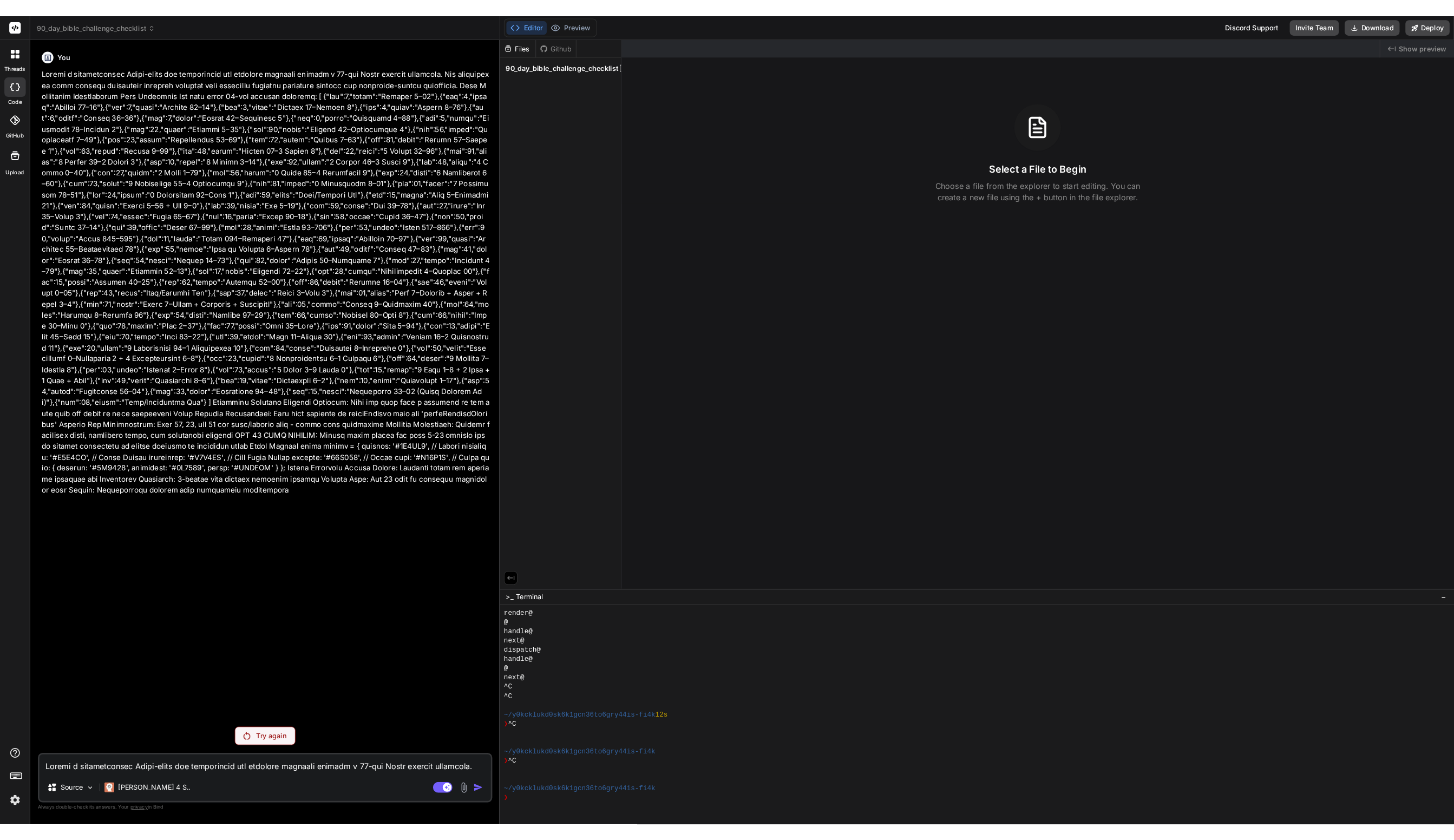
scroll to position [268, 0]
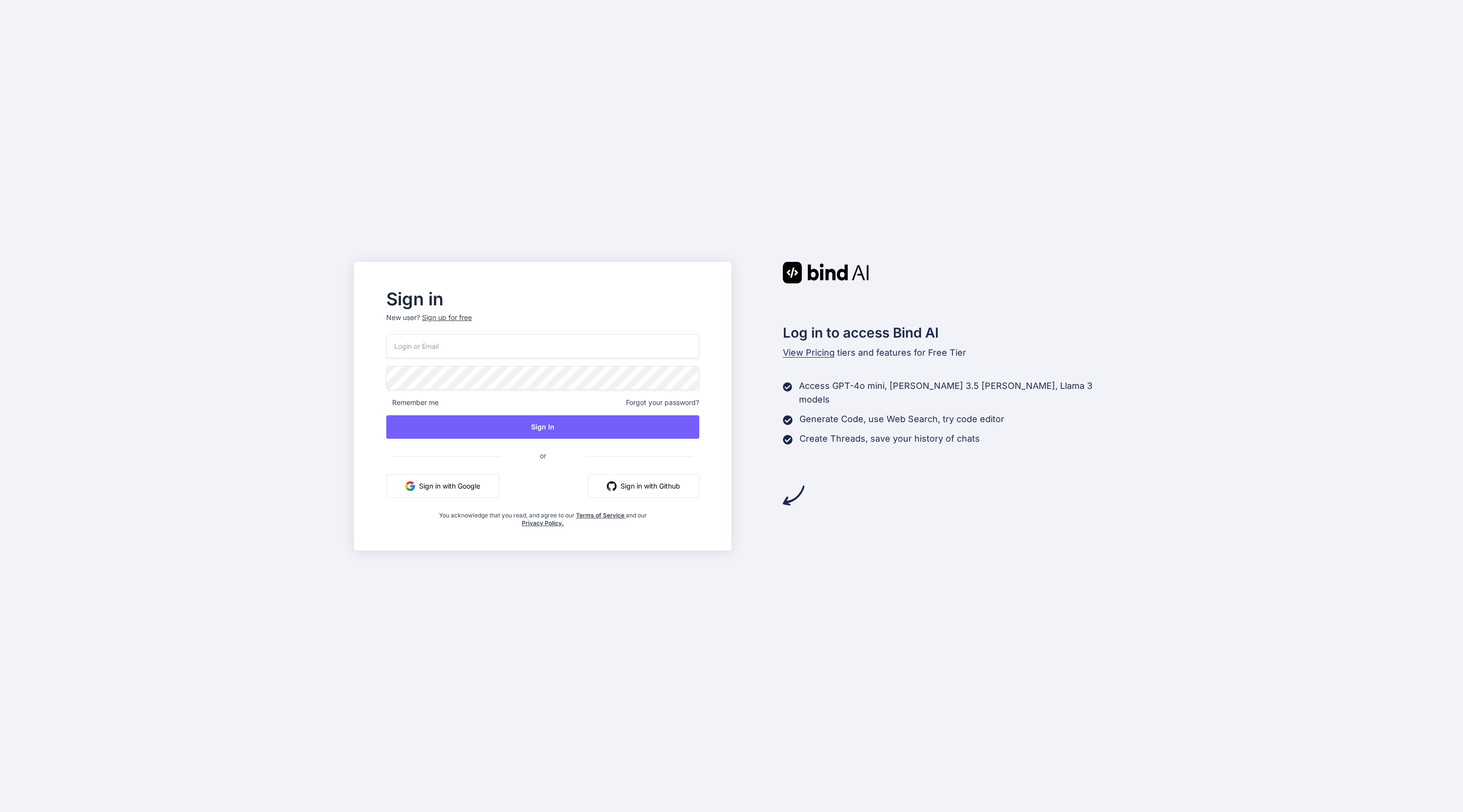
click at [474, 498] on button "Sign in with Google" at bounding box center [443, 486] width 113 height 24
